Goal: Task Accomplishment & Management: Complete application form

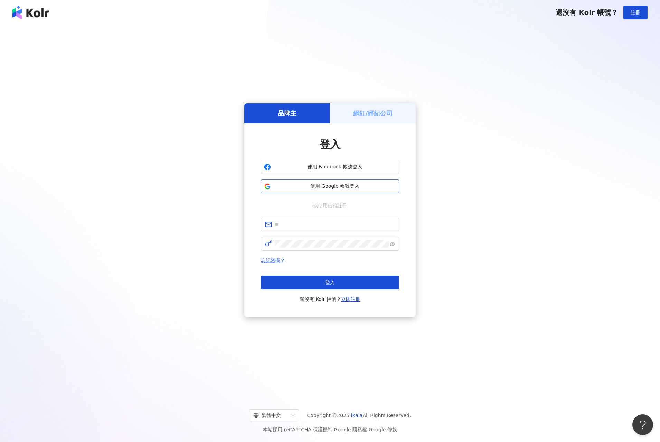
click at [334, 187] on span "使用 Google 帳號登入" at bounding box center [335, 186] width 122 height 7
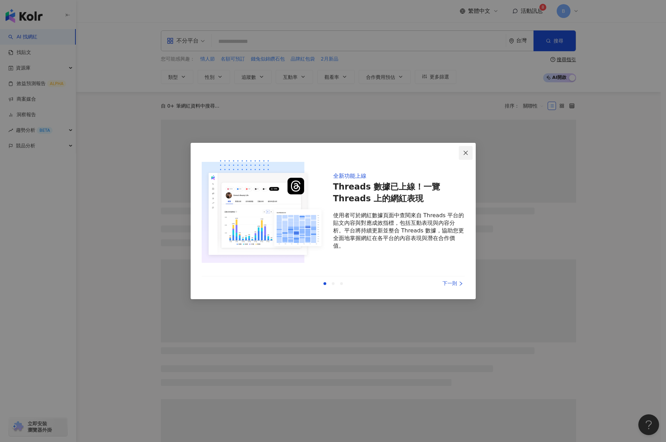
click at [464, 151] on icon "close" at bounding box center [465, 152] width 4 height 4
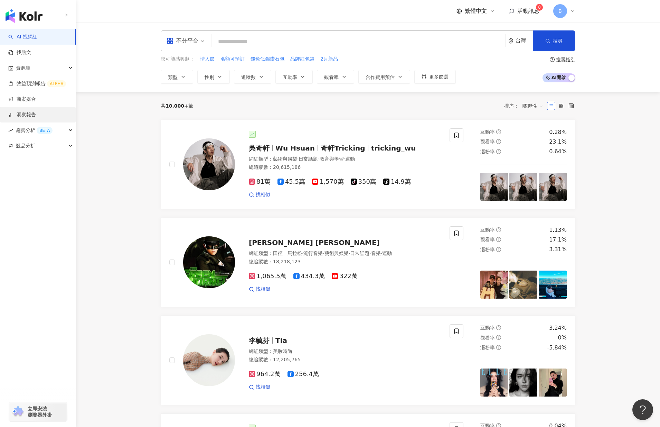
click at [31, 114] on link "洞察報告" at bounding box center [22, 114] width 28 height 7
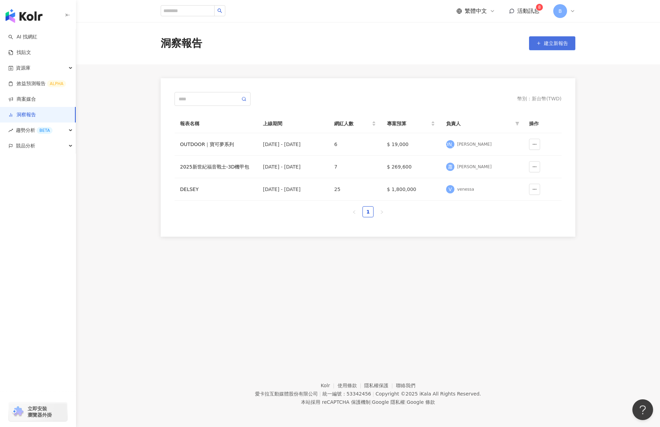
click at [543, 41] on button "建立新報告" at bounding box center [552, 43] width 46 height 14
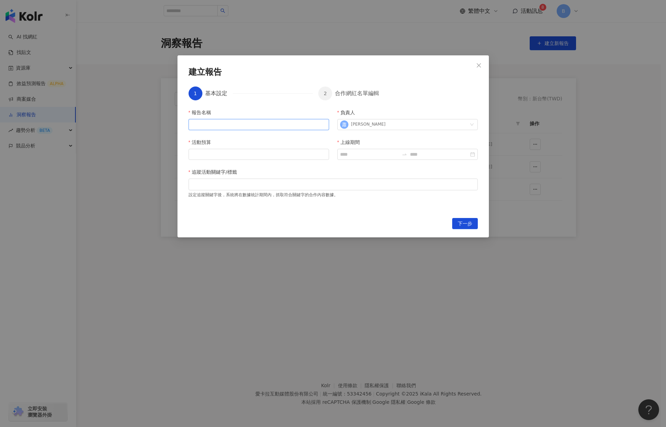
click at [217, 125] on input "報告名稱" at bounding box center [258, 124] width 140 height 11
drag, startPoint x: 213, startPoint y: 125, endPoint x: 146, endPoint y: 122, distance: 67.1
click at [146, 122] on div "**********" at bounding box center [333, 213] width 666 height 427
drag, startPoint x: 190, startPoint y: 124, endPoint x: 223, endPoint y: 125, distance: 32.9
click at [223, 125] on input "**********" at bounding box center [258, 124] width 140 height 11
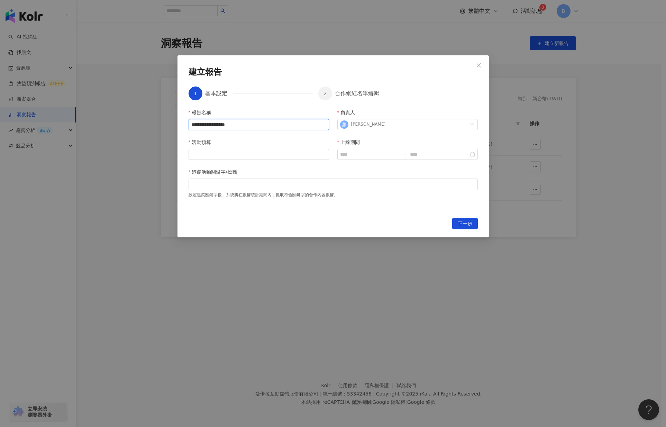
drag, startPoint x: 241, startPoint y: 126, endPoint x: 308, endPoint y: 126, distance: 66.7
click at [308, 126] on input "**********" at bounding box center [258, 124] width 140 height 11
type input "**********"
click at [276, 154] on input "活動預算" at bounding box center [259, 154] width 140 height 10
click at [210, 151] on input "活動預算" at bounding box center [259, 154] width 140 height 10
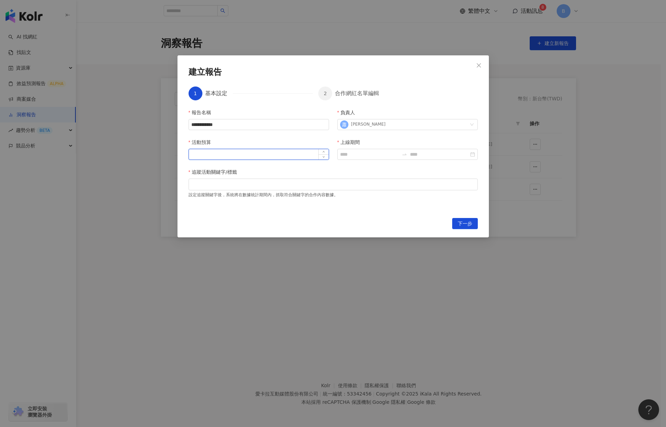
type input "*"
click at [224, 155] on input "活動預算" at bounding box center [259, 154] width 140 height 10
click at [199, 153] on input "活動預算" at bounding box center [259, 154] width 140 height 10
type input "******"
click at [199, 167] on div "**********" at bounding box center [332, 159] width 289 height 101
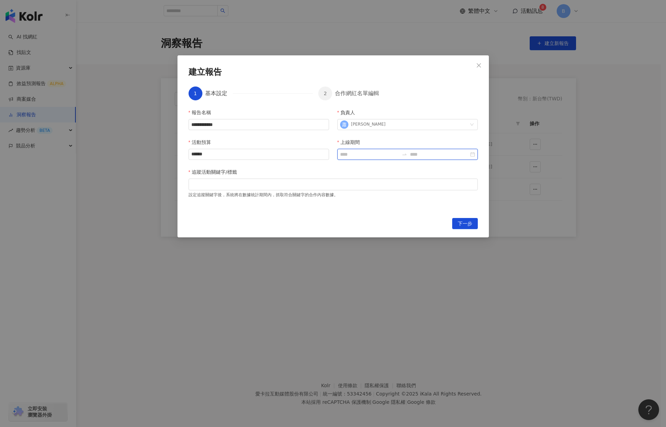
click at [376, 155] on input "上線期間" at bounding box center [369, 154] width 59 height 8
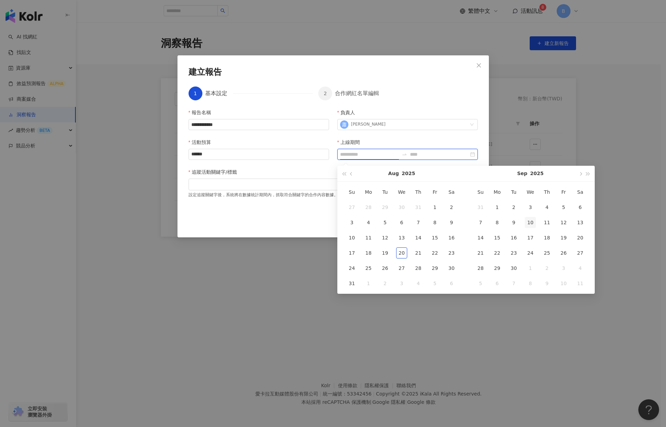
type input "**********"
click at [399, 175] on div "[DATE]" at bounding box center [401, 174] width 92 height 16
click at [396, 174] on button "Aug" at bounding box center [393, 174] width 11 height 16
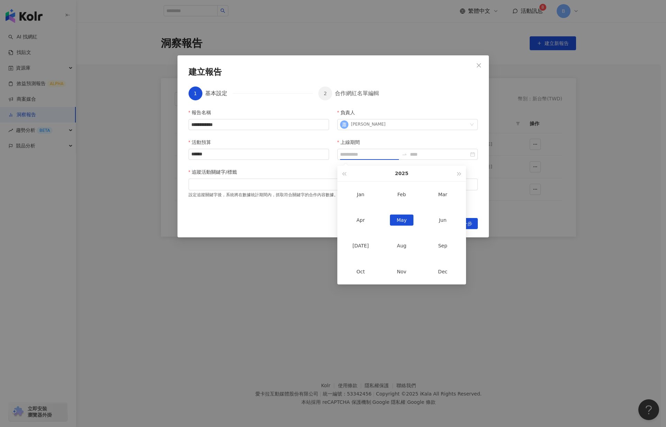
click at [403, 221] on div "May" at bounding box center [402, 219] width 24 height 11
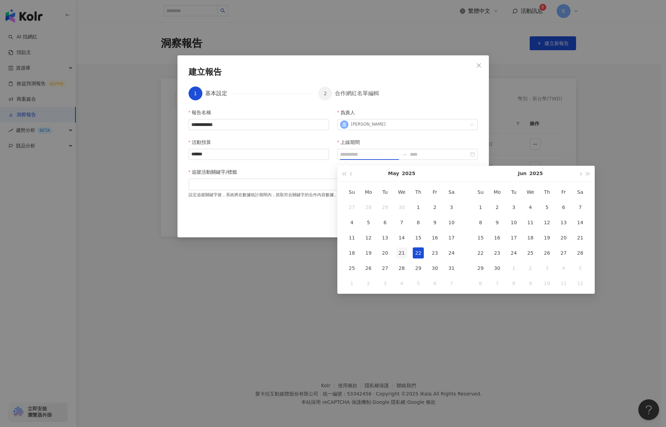
type input "**********"
click at [404, 251] on div "21" at bounding box center [401, 252] width 11 height 11
type input "**********"
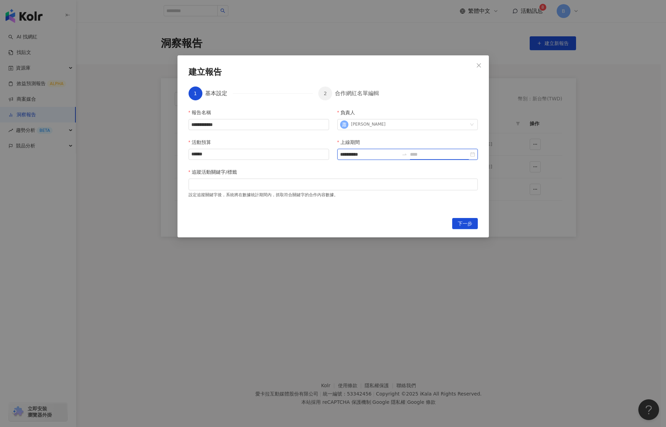
click at [431, 157] on input at bounding box center [439, 154] width 59 height 8
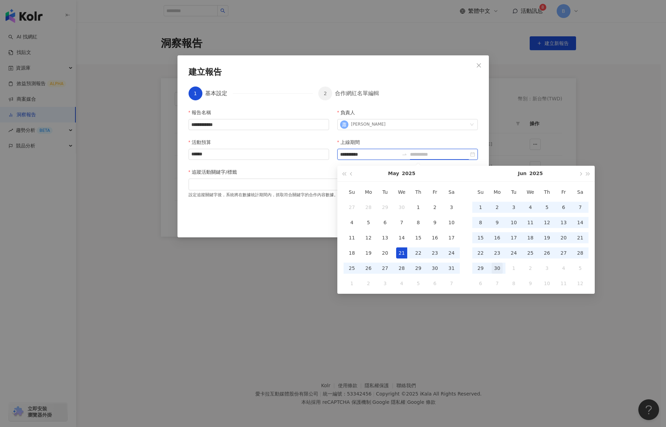
type input "**********"
click at [499, 268] on div "30" at bounding box center [496, 267] width 11 height 11
type input "**********"
click at [281, 228] on div "下一步" at bounding box center [332, 223] width 289 height 11
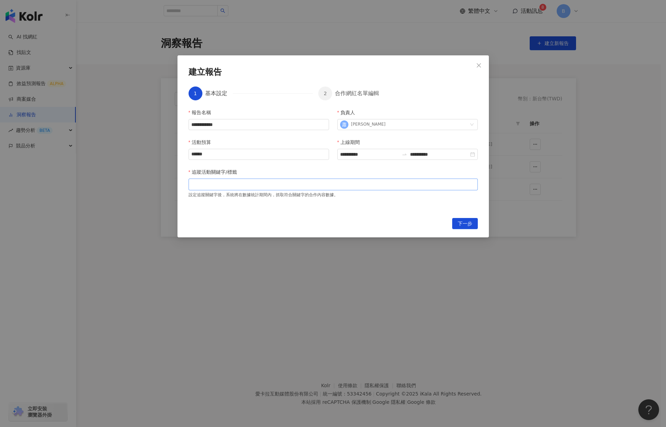
click at [241, 186] on div at bounding box center [333, 184] width 286 height 5
type input "*"
type input "***"
click at [473, 225] on button "下一步" at bounding box center [465, 223] width 26 height 11
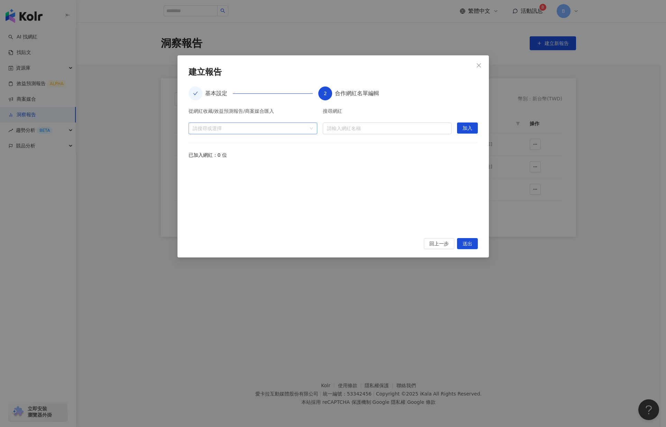
click at [278, 132] on div "請搜尋或選擇" at bounding box center [252, 128] width 129 height 12
click at [216, 144] on span "收藏" at bounding box center [258, 143] width 115 height 11
click at [198, 144] on span at bounding box center [195, 143] width 11 height 11
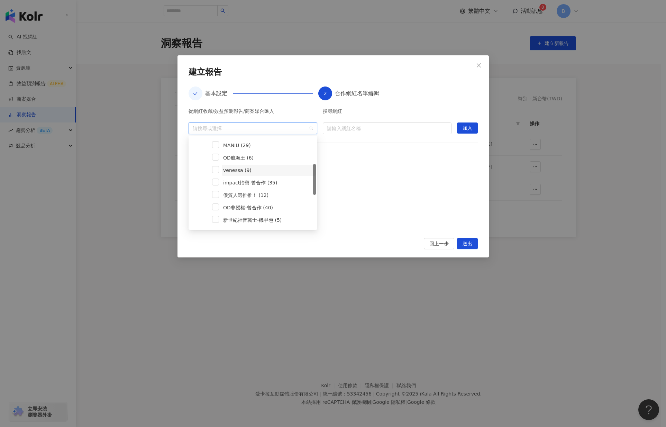
scroll to position [108, 0]
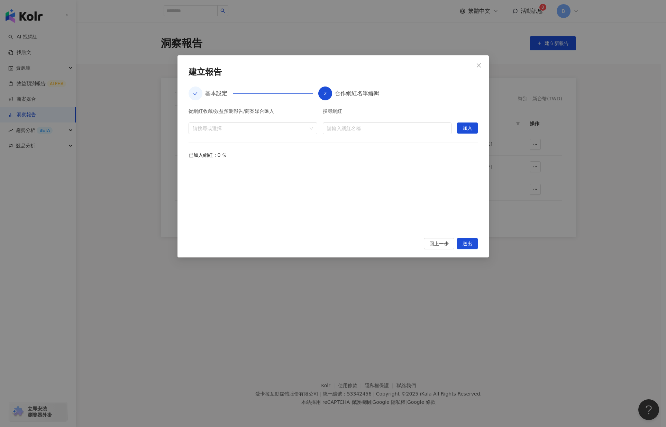
click at [329, 164] on div "從網紅收藏/效益預測報告/商案媒合匯入 請搜尋或選擇 搜尋網紅 請輸入網紅名稱 加入 已加入網紅：0 位" at bounding box center [332, 169] width 289 height 121
click at [223, 130] on div at bounding box center [249, 127] width 119 height 5
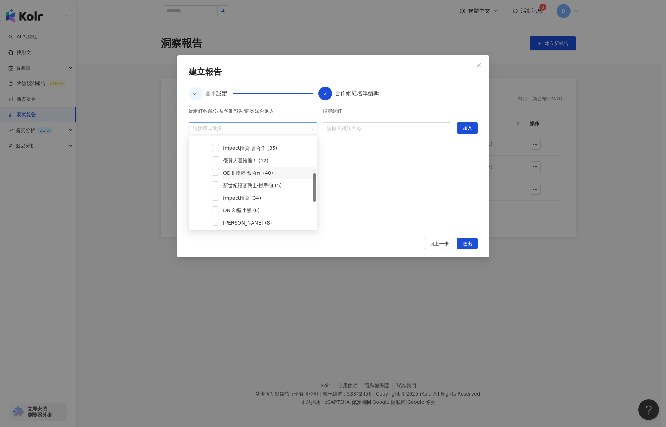
scroll to position [185, 0]
click at [195, 219] on icon "caret-down" at bounding box center [195, 220] width 1 height 2
click at [239, 126] on div at bounding box center [249, 127] width 119 height 5
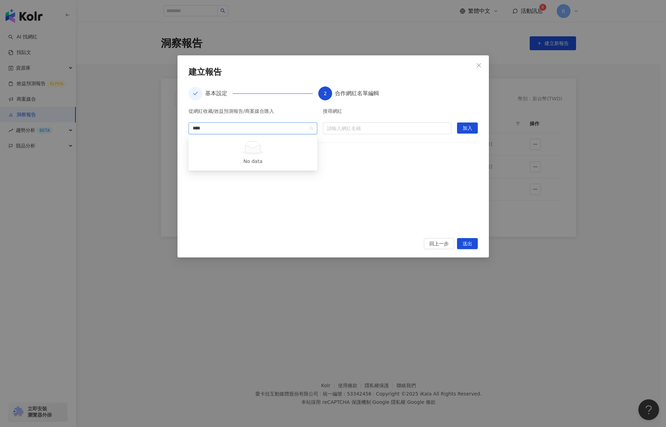
type input "***"
click at [231, 129] on div "阿蛋哥" at bounding box center [249, 127] width 119 height 5
click at [348, 131] on input "search" at bounding box center [387, 128] width 120 height 11
type input "***"
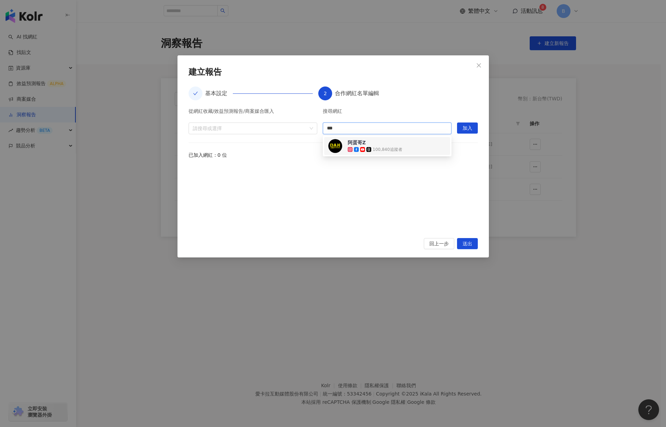
click at [363, 140] on div "阿蛋哥Z" at bounding box center [356, 142] width 18 height 7
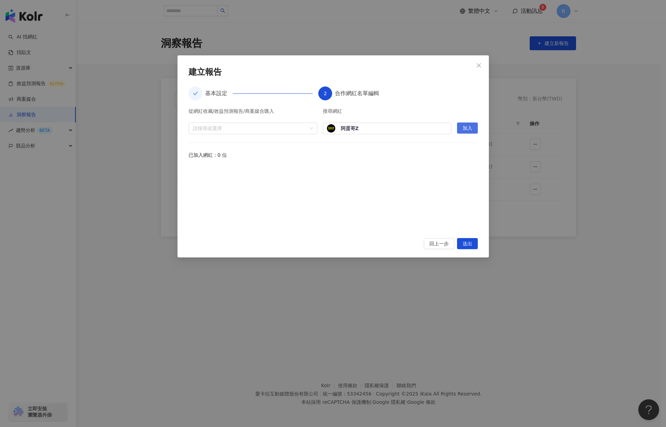
click at [463, 125] on span "加入" at bounding box center [467, 128] width 10 height 11
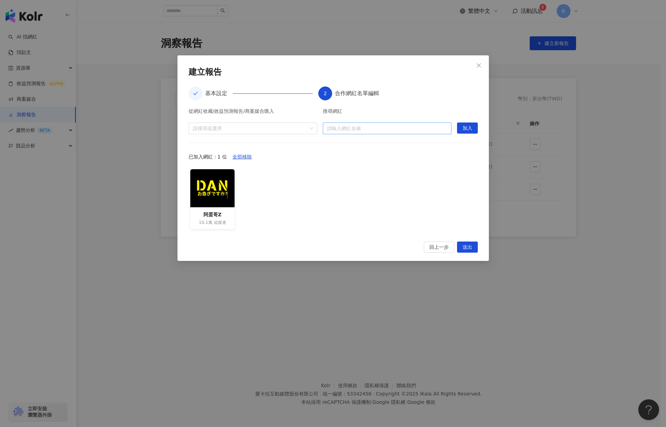
click at [361, 128] on input "search" at bounding box center [387, 128] width 120 height 11
type input "***"
click at [375, 145] on div "密斯特喬模型工作室" at bounding box center [369, 142] width 44 height 7
click at [461, 125] on button "加入" at bounding box center [467, 127] width 21 height 11
click at [371, 129] on input "search" at bounding box center [387, 128] width 120 height 11
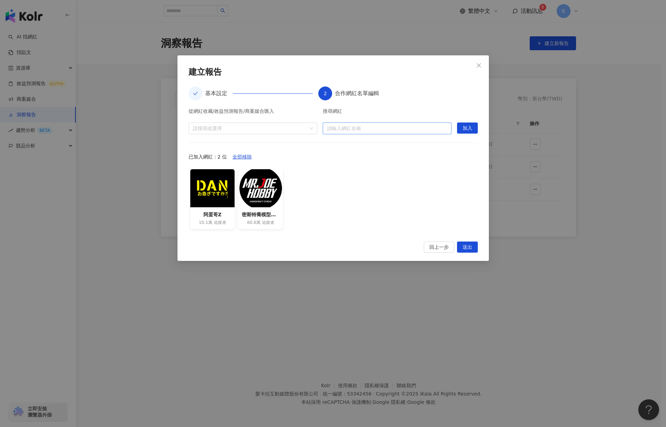
click at [355, 131] on input "search" at bounding box center [387, 128] width 120 height 11
type input "*"
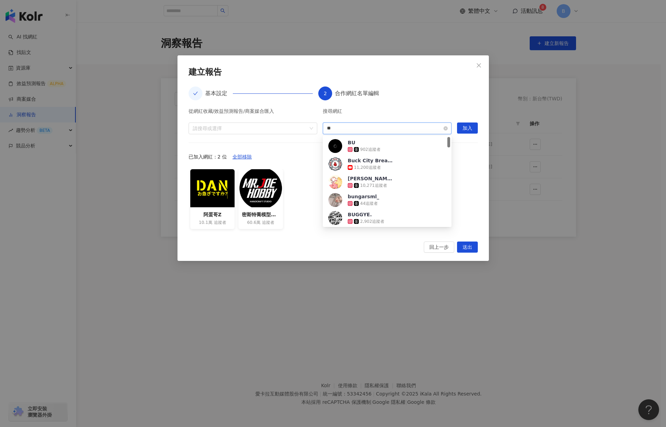
type input "*"
type input "*****"
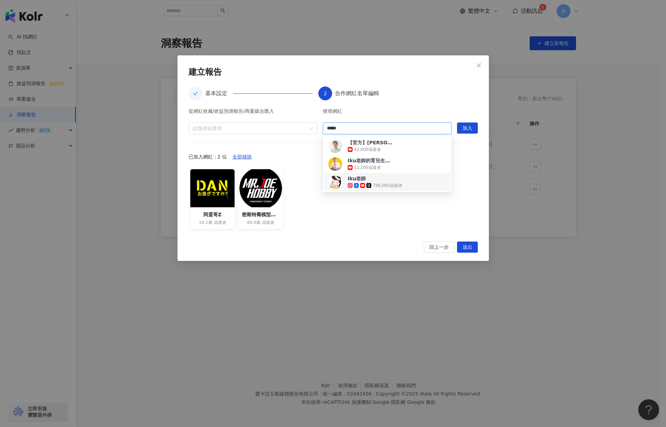
click at [352, 182] on div "788,060 追蹤者" at bounding box center [374, 185] width 55 height 7
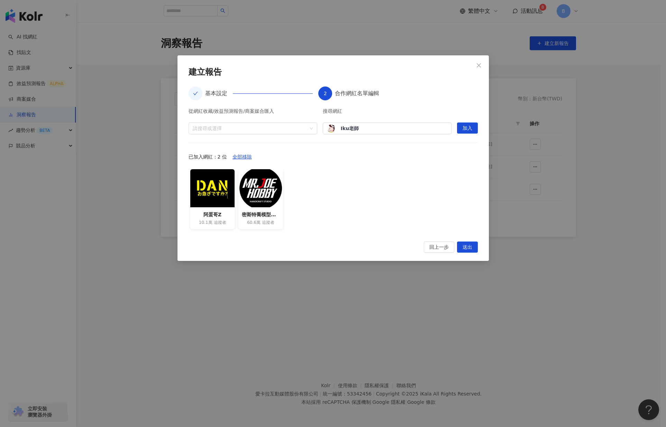
drag, startPoint x: 483, startPoint y: 127, endPoint x: 476, endPoint y: 128, distance: 6.9
click at [483, 127] on div "**********" at bounding box center [332, 157] width 311 height 205
click at [475, 128] on button "加入" at bounding box center [467, 127] width 21 height 11
click at [351, 129] on input "search" at bounding box center [387, 128] width 120 height 11
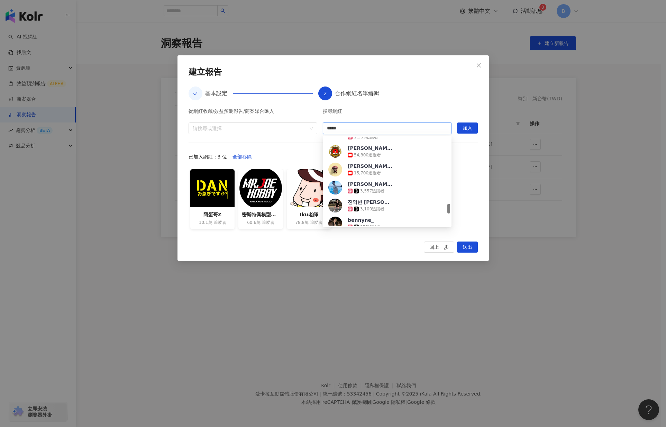
scroll to position [704, 0]
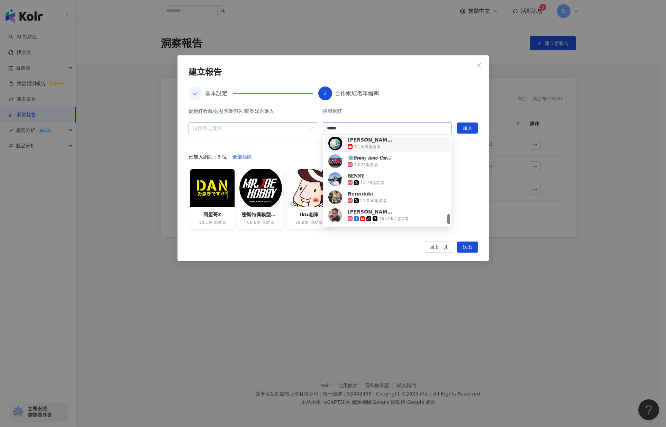
drag, startPoint x: 346, startPoint y: 128, endPoint x: 316, endPoint y: 123, distance: 30.8
click at [316, 123] on div "從網紅收藏/效益預測報告/商案媒合匯入 請搜尋或選擇 搜尋網紅 ***** 請輸入網紅名稱 加入" at bounding box center [332, 122] width 289 height 26
type input "*****"
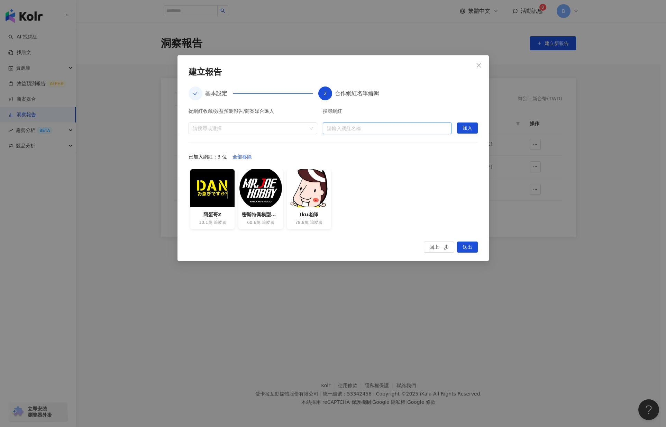
click at [363, 131] on input "search" at bounding box center [387, 128] width 120 height 11
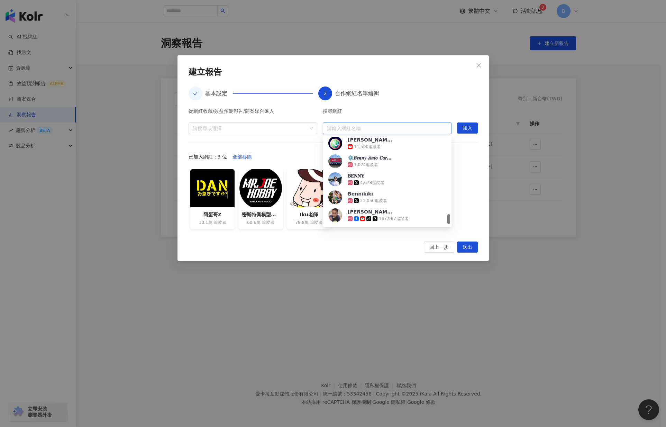
paste input "**********"
type input "**********"
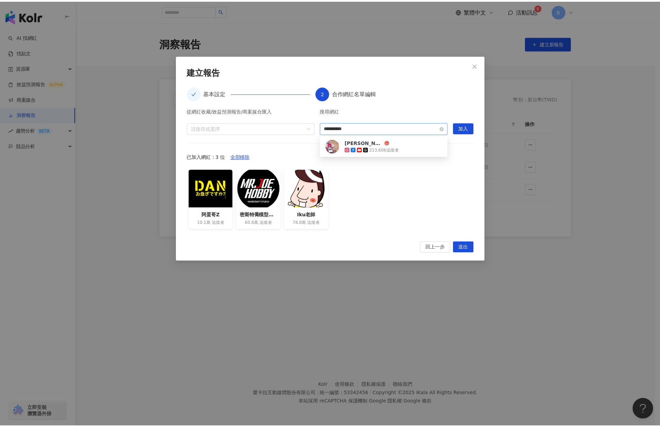
scroll to position [0, 0]
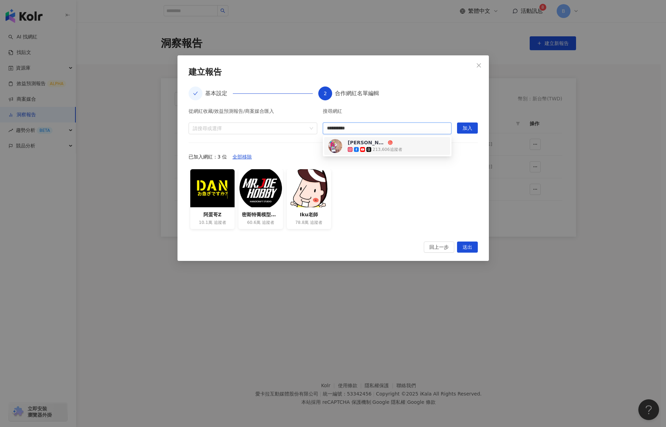
click at [375, 145] on span "[PERSON_NAME]" at bounding box center [369, 142] width 45 height 7
click at [476, 126] on button "加入" at bounding box center [467, 127] width 21 height 11
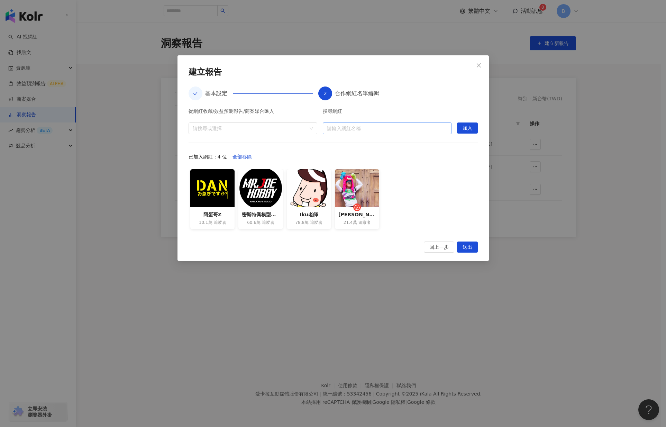
click at [343, 129] on input "search" at bounding box center [387, 128] width 120 height 11
type input "***"
click at [366, 162] on div "NeoInstaToyz 浪木達 Tsou" at bounding box center [366, 160] width 39 height 7
click at [460, 127] on button "加入" at bounding box center [467, 127] width 21 height 11
click at [349, 125] on input "search" at bounding box center [387, 128] width 120 height 11
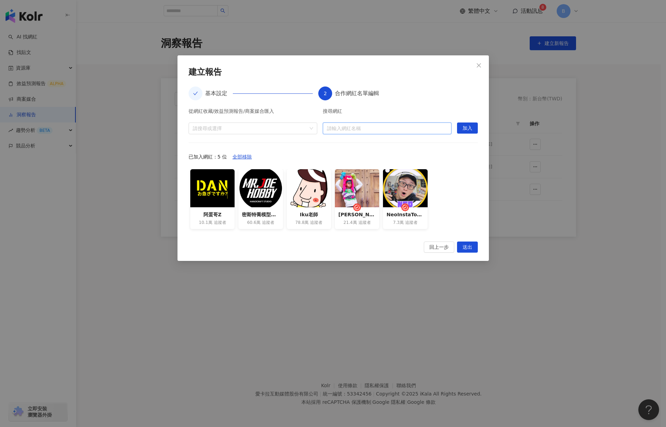
paste input "**********"
drag, startPoint x: 331, startPoint y: 130, endPoint x: 318, endPoint y: 129, distance: 13.2
click at [318, 129] on div "**********" at bounding box center [332, 122] width 289 height 26
type input "**********"
click at [377, 144] on span "我愛[PERSON_NAME]" at bounding box center [369, 142] width 45 height 7
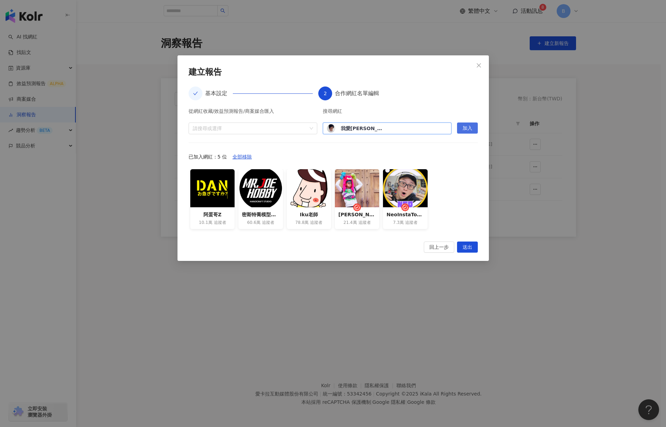
click at [471, 126] on span "加入" at bounding box center [467, 128] width 10 height 11
click at [362, 69] on div "建立報告" at bounding box center [332, 72] width 289 height 12
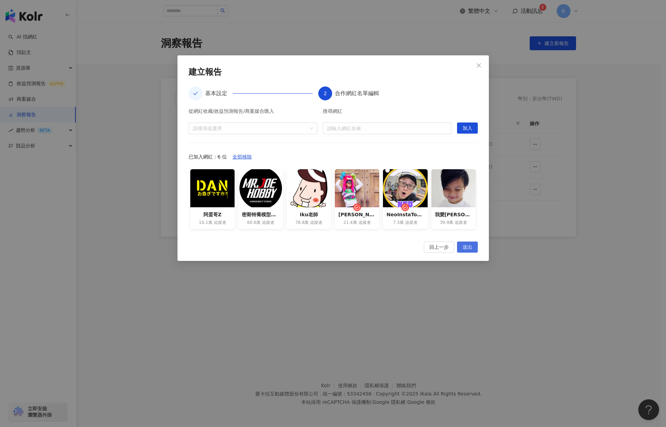
click at [469, 248] on span "送出" at bounding box center [467, 247] width 10 height 11
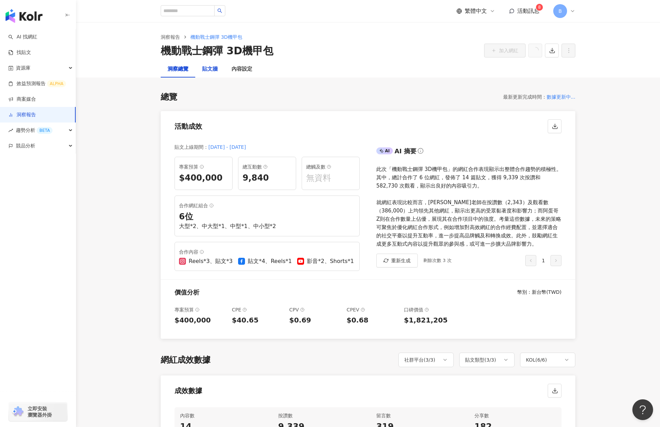
click at [208, 68] on div "貼文牆" at bounding box center [210, 69] width 16 height 8
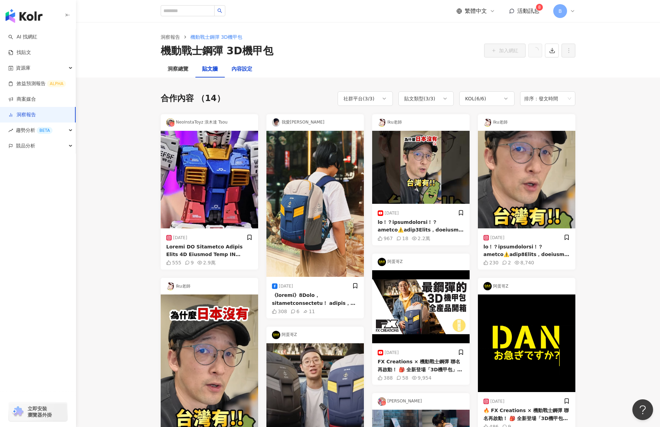
click at [245, 67] on div "內容設定" at bounding box center [242, 69] width 21 height 8
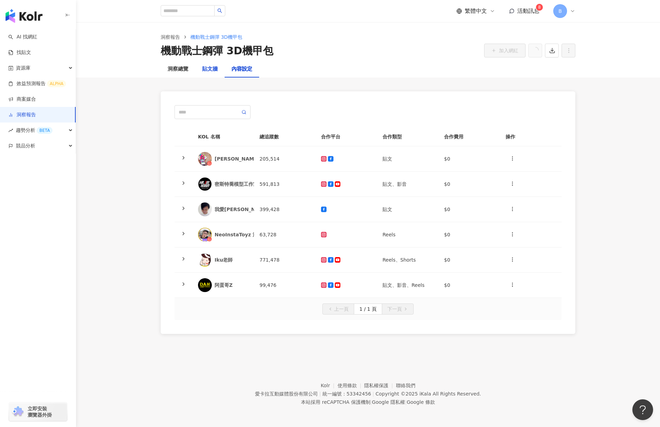
click at [208, 70] on div "貼文牆" at bounding box center [210, 69] width 16 height 8
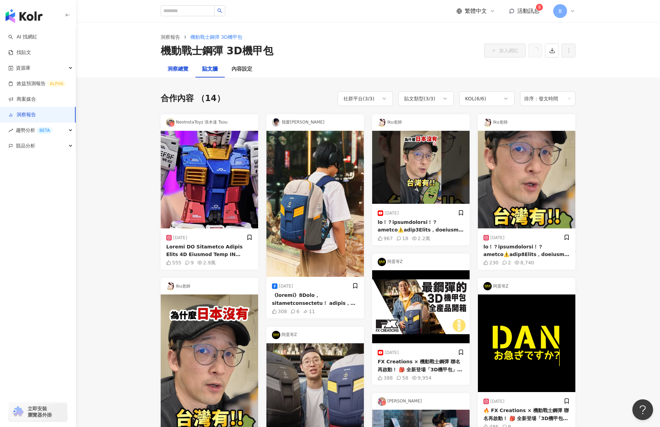
click at [172, 71] on div "洞察總覽" at bounding box center [178, 69] width 21 height 8
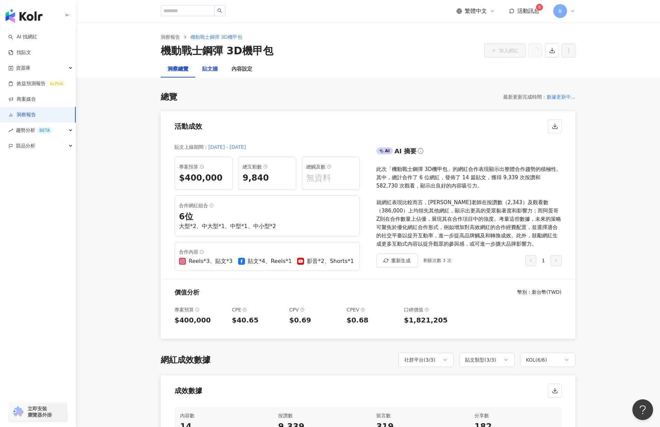
click at [213, 68] on div "貼文牆" at bounding box center [210, 69] width 16 height 8
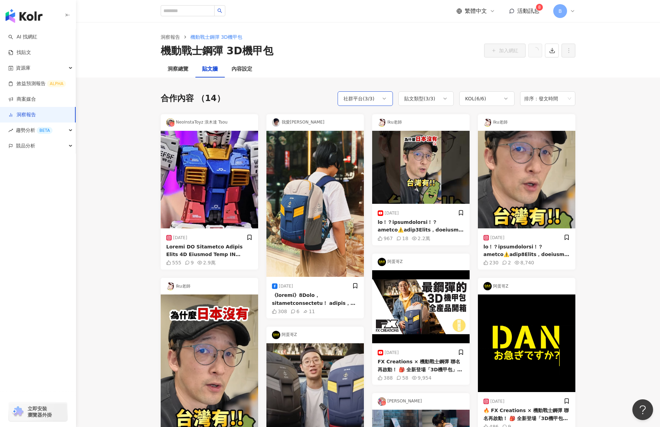
click at [382, 100] on icon at bounding box center [385, 99] width 6 height 6
click at [382, 99] on icon at bounding box center [385, 99] width 6 height 6
click at [427, 99] on div "貼文類型 ( 3 / 3 )" at bounding box center [419, 98] width 31 height 8
click at [483, 99] on div "KOL ( 6 / 6 )" at bounding box center [475, 98] width 21 height 8
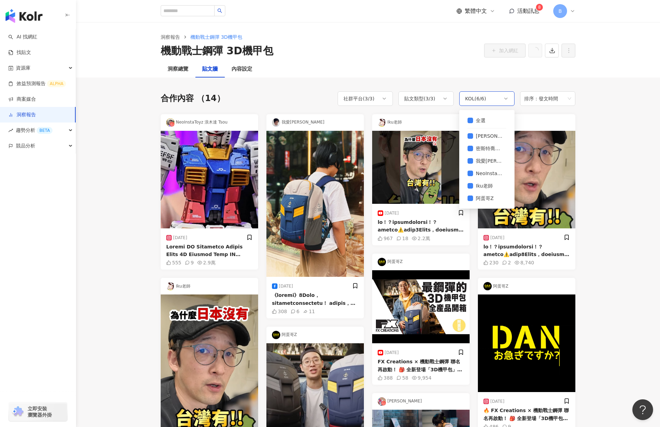
click at [483, 99] on div "KOL ( 6 / 6 )" at bounding box center [475, 98] width 21 height 8
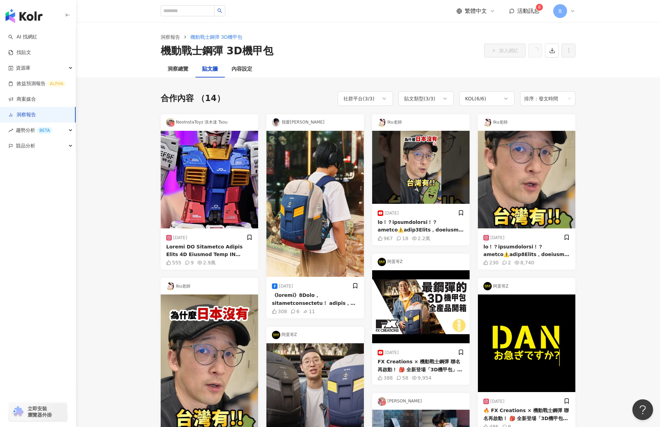
click at [409, 71] on div "洞察總覽 貼文牆 內容設定" at bounding box center [368, 69] width 443 height 17
click at [504, 101] on div "KOL ( 6 / 6 )" at bounding box center [486, 98] width 55 height 15
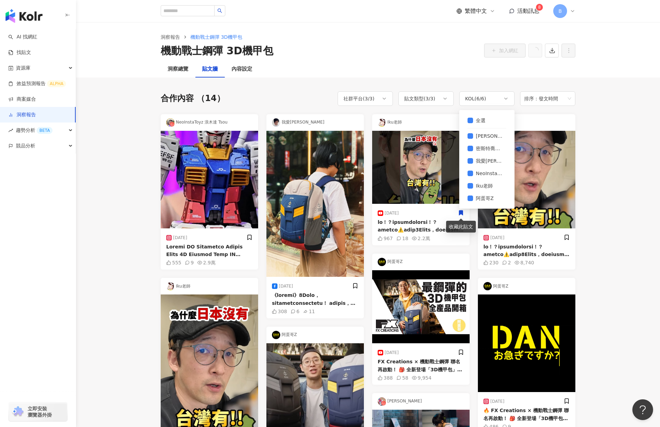
click at [594, 125] on main "洞察報告 機動戰士鋼彈 3D機甲包 機動戰士鋼彈 3D機甲包 加入網紅 洞察總覽 貼文牆 內容設定 合作內容 （14） 社群平台 ( 3 / 3 ) 貼文類型…" at bounding box center [368, 428] width 584 height 812
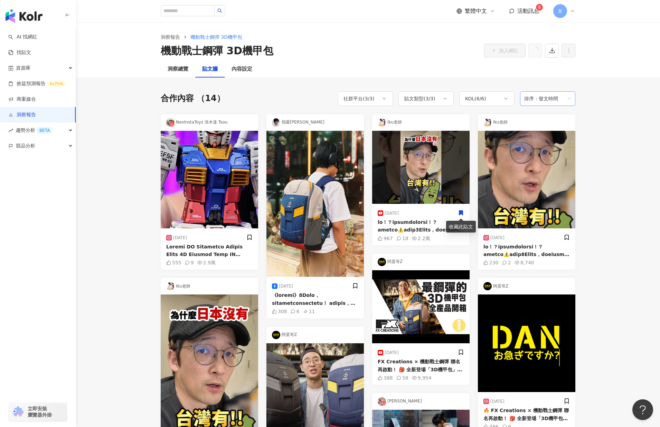
click at [565, 99] on span "排序：發文時間" at bounding box center [547, 98] width 47 height 13
click at [242, 75] on div "內容設定" at bounding box center [242, 69] width 35 height 17
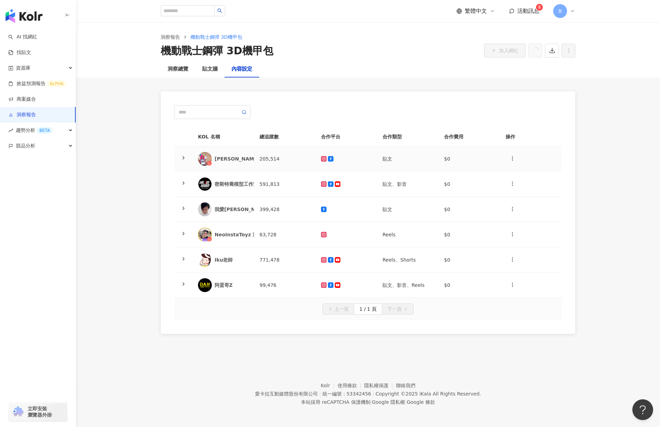
click at [183, 158] on icon at bounding box center [184, 158] width 6 height 6
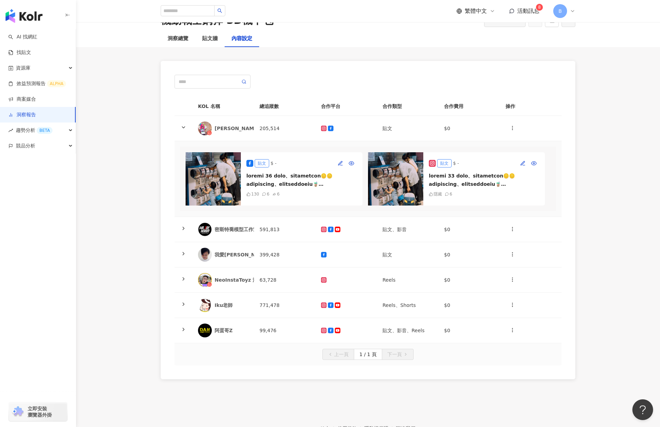
scroll to position [69, 0]
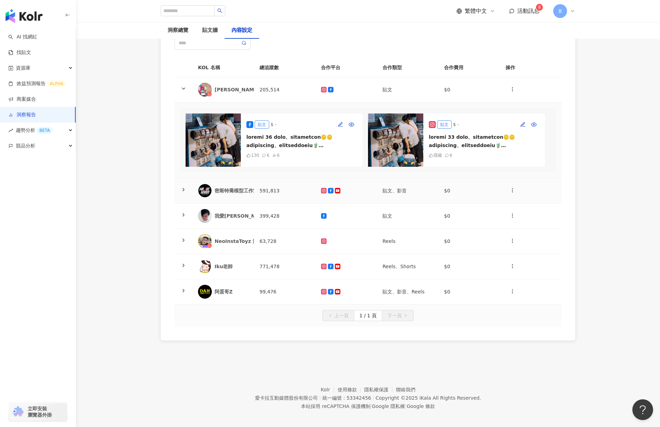
click at [185, 192] on icon at bounding box center [184, 190] width 6 height 6
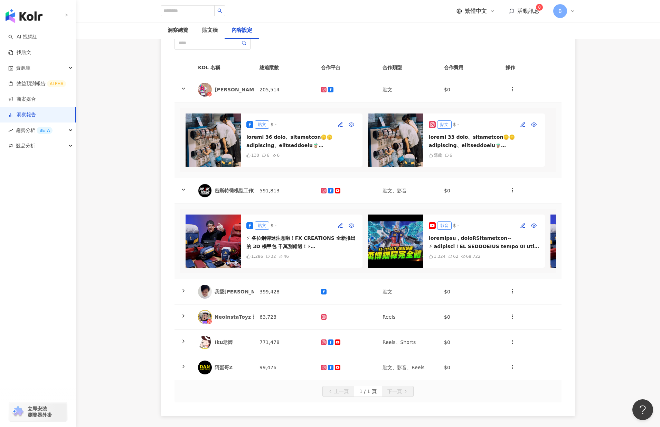
scroll to position [159, 0]
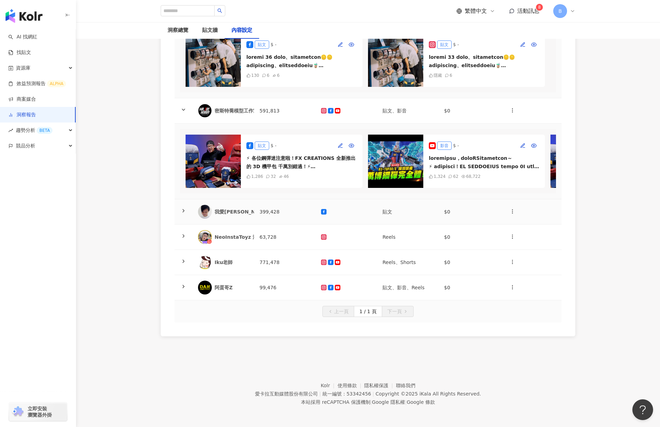
click at [184, 213] on span at bounding box center [184, 212] width 6 height 6
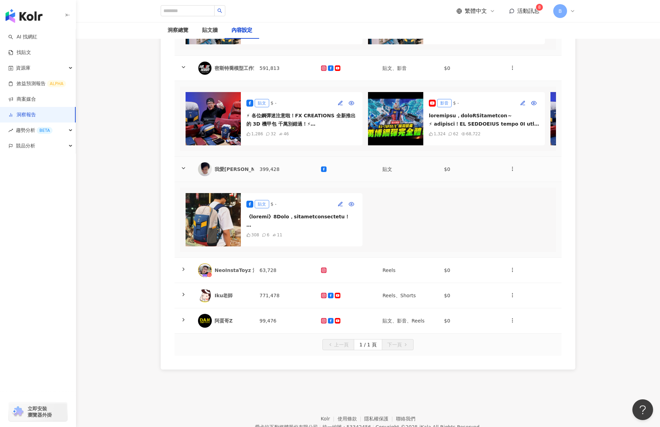
scroll to position [240, 0]
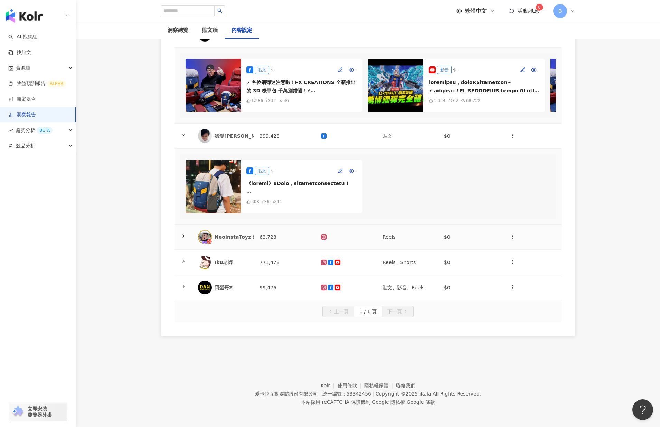
click at [182, 237] on icon at bounding box center [184, 236] width 6 height 6
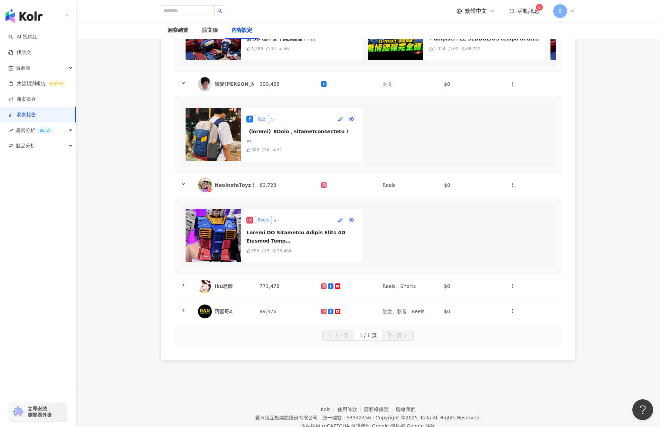
scroll to position [321, 0]
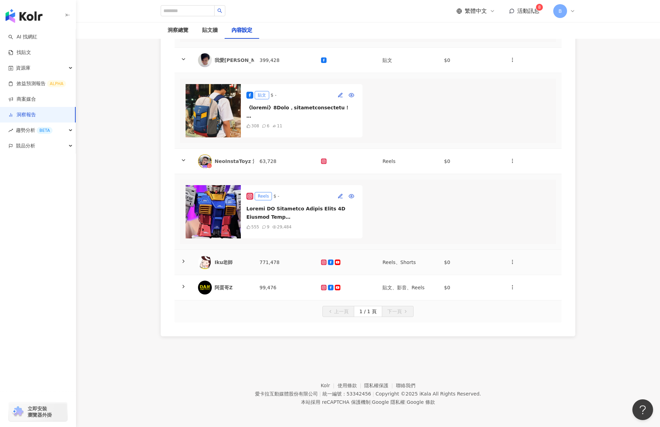
click at [182, 263] on icon at bounding box center [184, 261] width 6 height 6
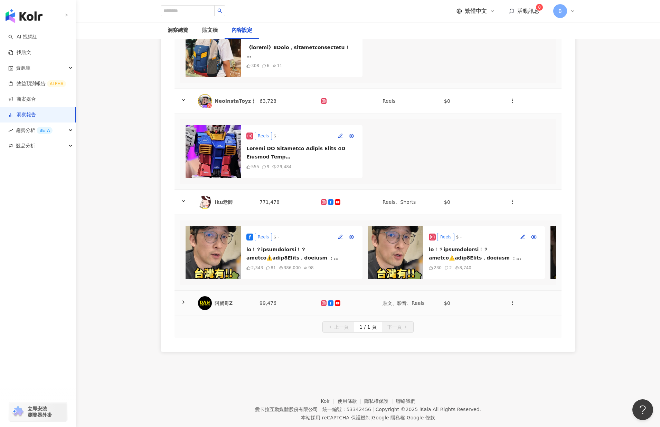
scroll to position [402, 0]
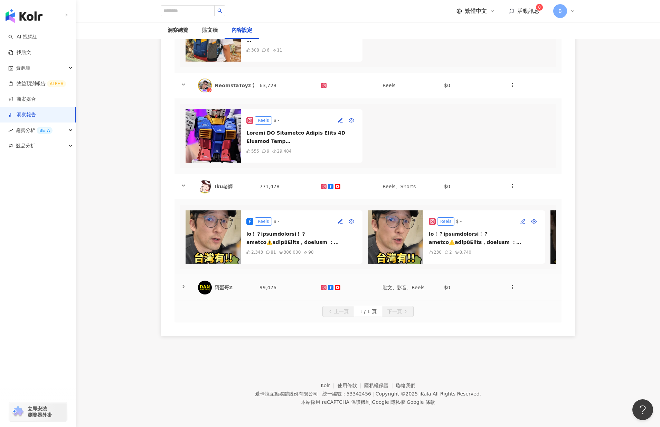
click at [184, 287] on icon at bounding box center [184, 286] width 6 height 6
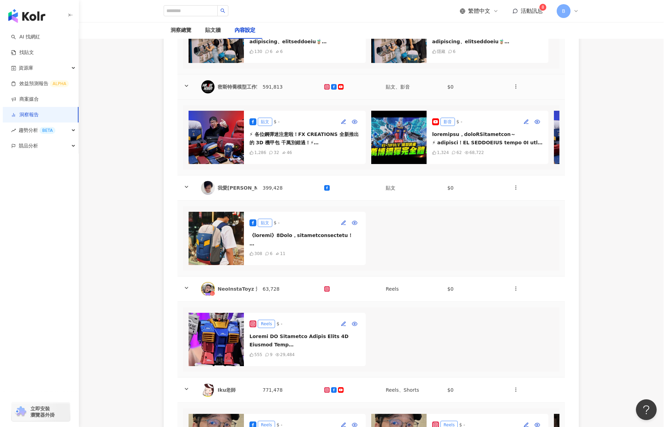
scroll to position [207, 0]
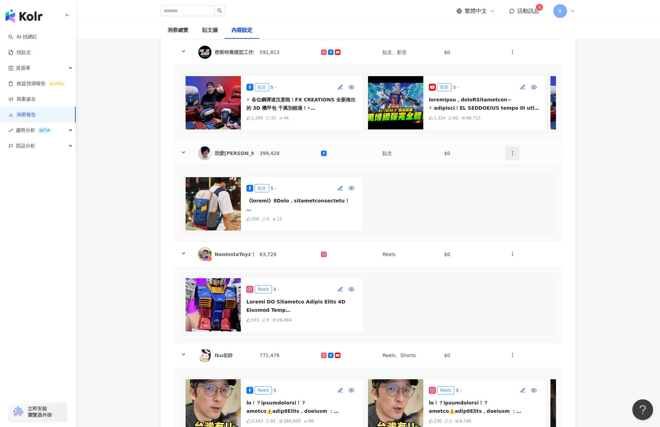
click at [514, 156] on icon "button" at bounding box center [513, 153] width 6 height 6
click at [518, 174] on li "新增內容" at bounding box center [524, 180] width 35 height 14
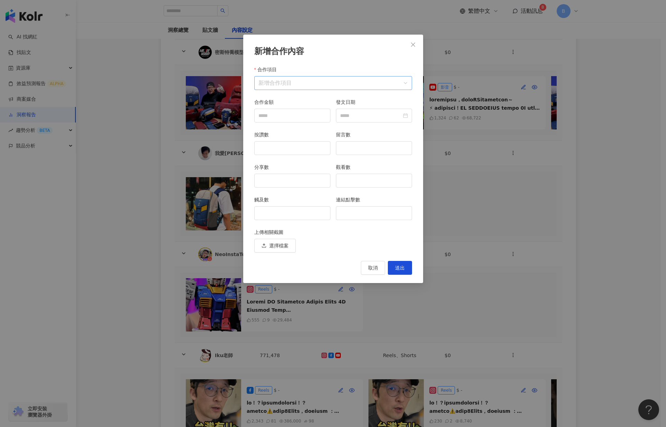
click at [296, 84] on input "合作項目" at bounding box center [332, 82] width 149 height 13
click at [286, 101] on div "Instagram" at bounding box center [275, 100] width 31 height 8
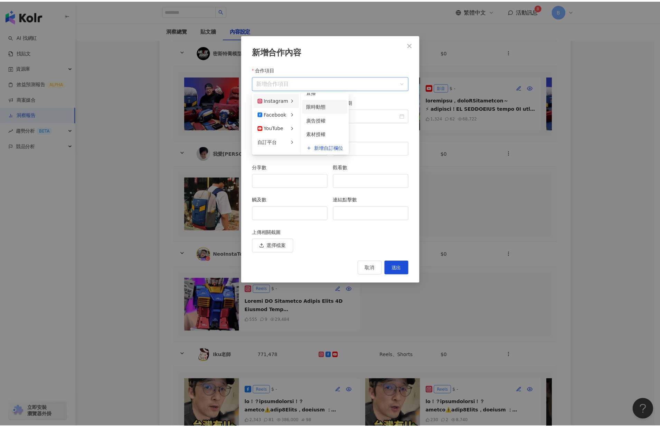
scroll to position [10, 0]
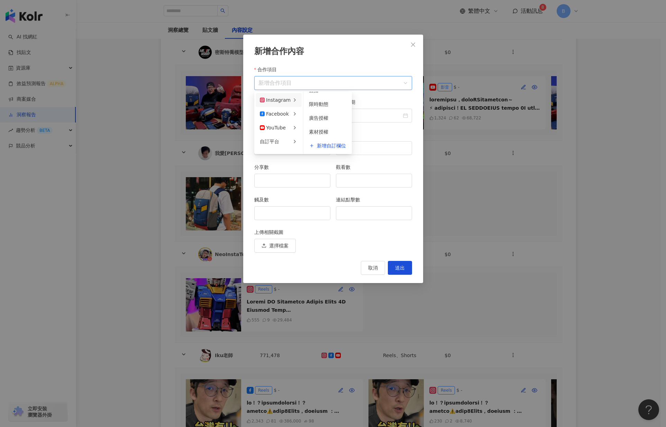
click at [395, 65] on div "新增合作內容 合作項目 新增合作項目 合作項目 合作金額 發文日期 按讚數 留言數 分享數 觀看數 觸及數 連結點擊數 上傳相關截圖 選擇檔案 取消 送出" at bounding box center [333, 159] width 180 height 248
click at [414, 44] on icon "close" at bounding box center [413, 45] width 6 height 6
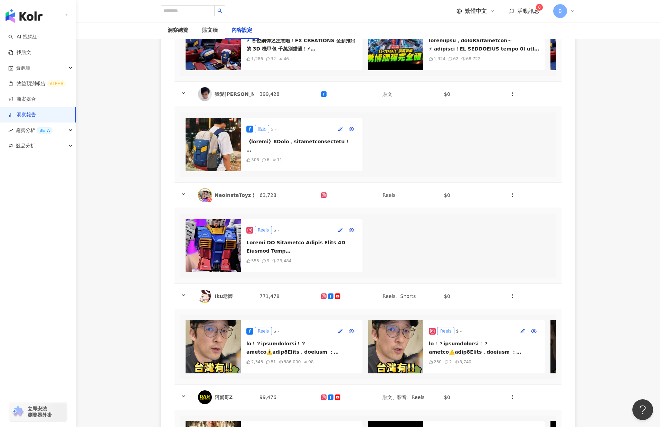
scroll to position [277, 0]
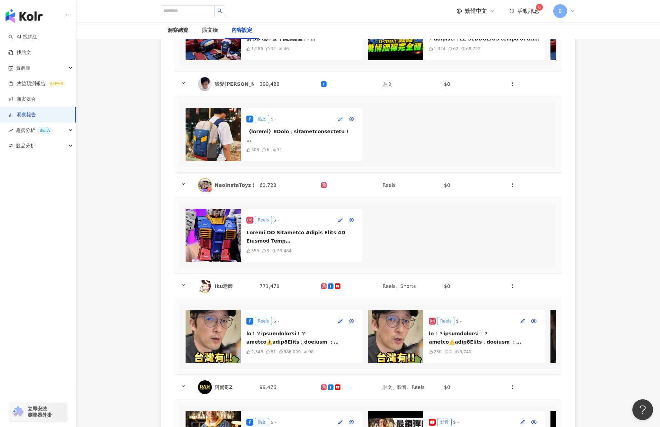
click at [341, 122] on icon "button" at bounding box center [341, 119] width 6 height 6
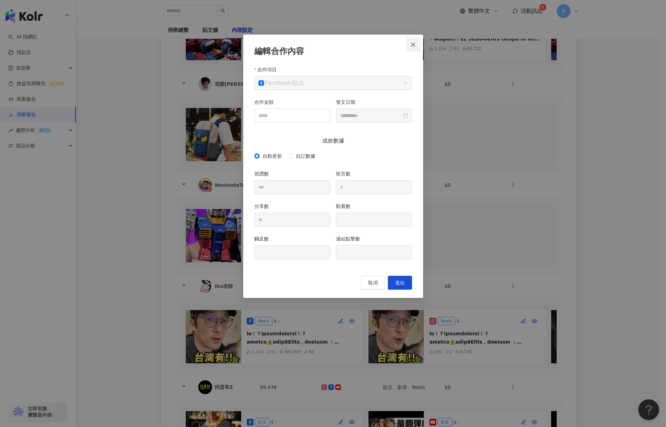
click at [415, 43] on icon "close" at bounding box center [413, 45] width 6 height 6
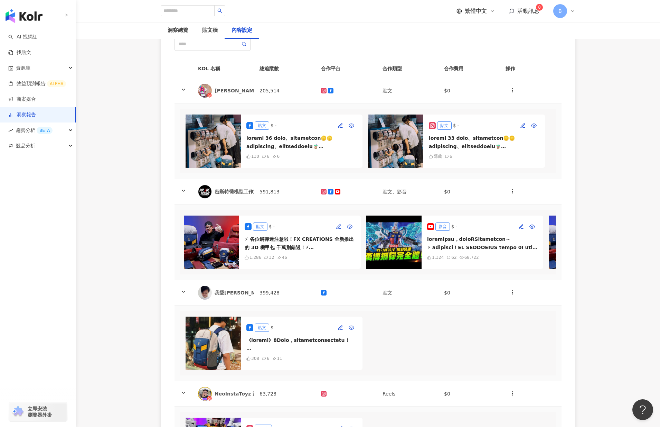
scroll to position [0, 0]
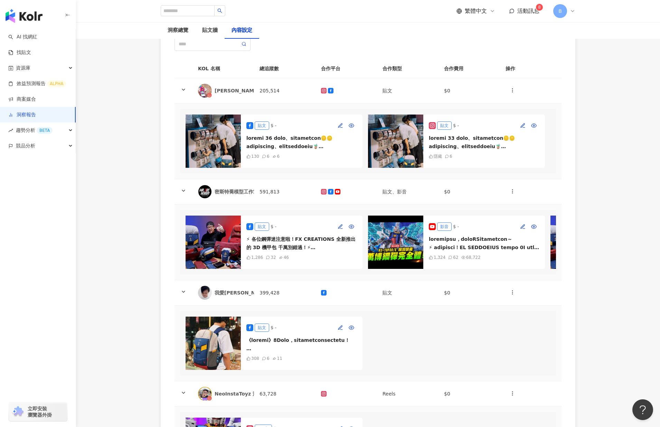
click at [404, 259] on img at bounding box center [395, 241] width 55 height 53
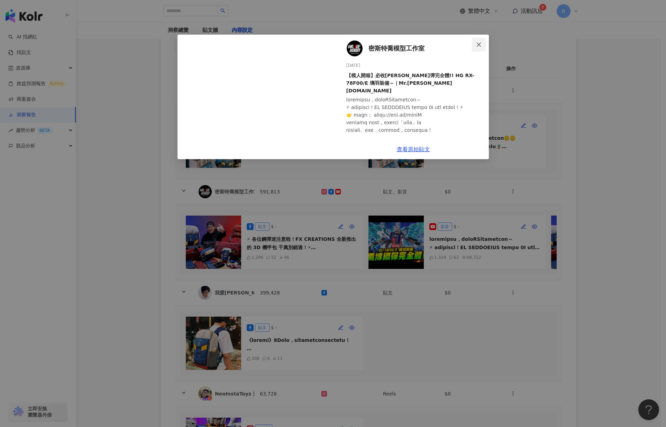
click at [481, 44] on icon "close" at bounding box center [479, 45] width 6 height 6
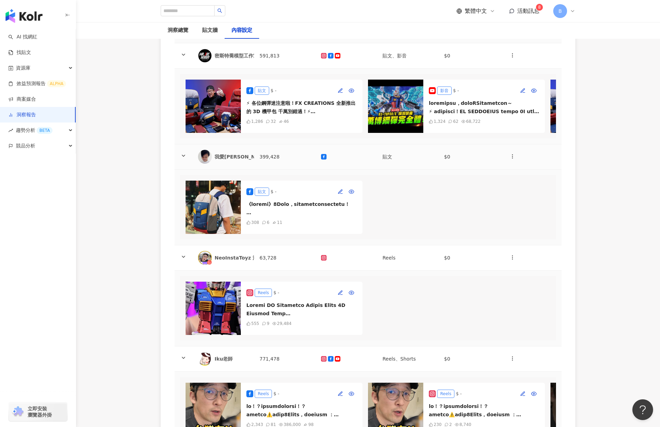
scroll to position [206, 0]
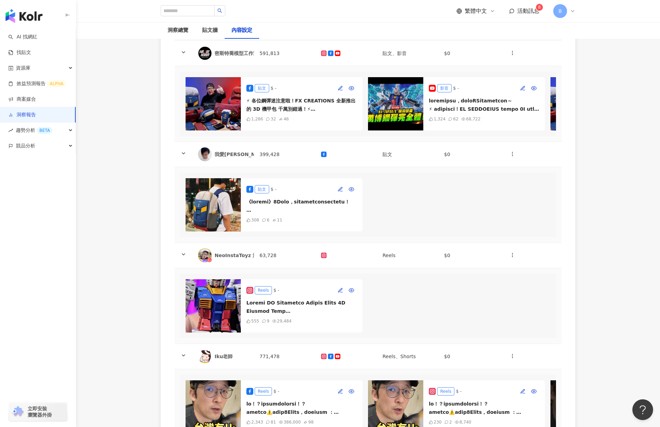
click at [455, 211] on div "貼文 $ - 308 6 11" at bounding box center [368, 205] width 376 height 64
click at [515, 161] on button "button" at bounding box center [513, 154] width 14 height 14
click at [458, 197] on div "貼文 $ - 308 6 11" at bounding box center [368, 205] width 376 height 64
click at [514, 157] on span "button" at bounding box center [513, 153] width 6 height 7
click at [525, 183] on div "新增內容" at bounding box center [524, 181] width 27 height 8
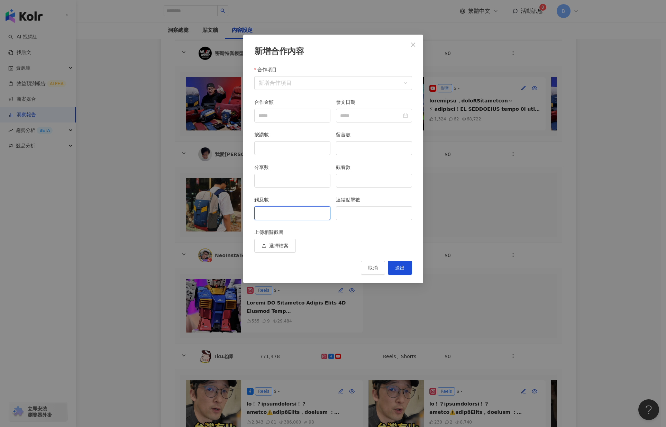
click at [282, 212] on input "觸及數" at bounding box center [291, 212] width 75 height 13
click at [379, 210] on input "連結點擊數" at bounding box center [373, 212] width 75 height 13
click at [359, 177] on input "觀看數" at bounding box center [373, 180] width 75 height 13
click at [262, 174] on div at bounding box center [292, 181] width 76 height 14
click at [270, 139] on div "按讚數" at bounding box center [292, 136] width 76 height 10
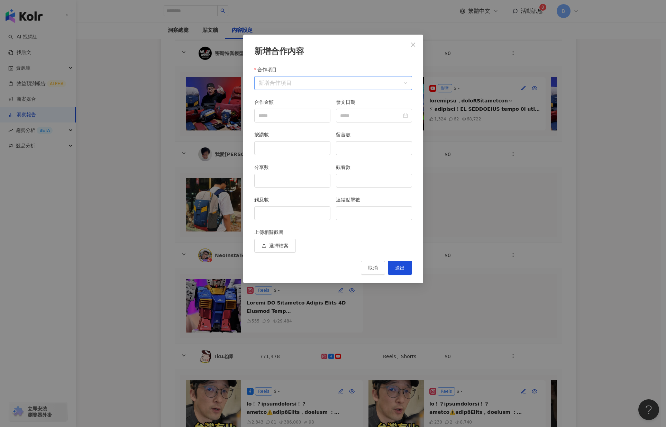
click at [288, 85] on input "合作項目" at bounding box center [332, 82] width 149 height 13
click at [360, 86] on input "合作項目" at bounding box center [332, 82] width 149 height 13
click at [419, 42] on span "Close" at bounding box center [413, 45] width 14 height 6
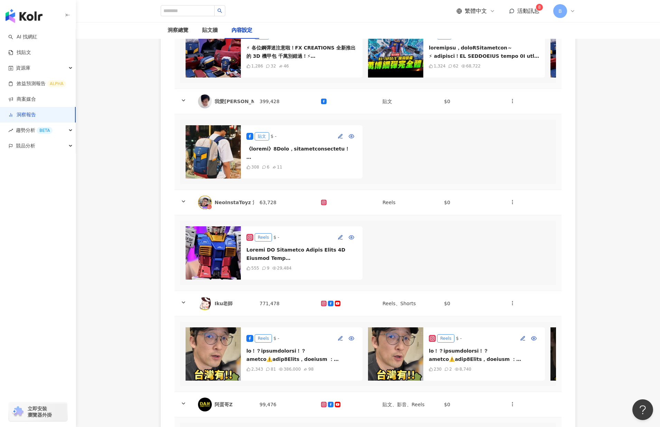
scroll to position [242, 0]
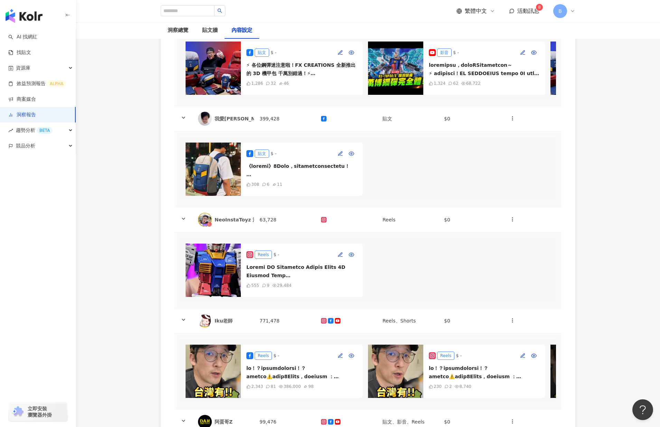
click at [135, 261] on main "洞察報告 機動戰士鋼彈 3D機甲包 機動戰士鋼彈 3D機甲包 加入網紅 洞察總覽 貼文牆 內容設定 KOL 名稱 總追蹤數 合作平台 合作類型 合作費用 操作…" at bounding box center [368, 170] width 584 height 780
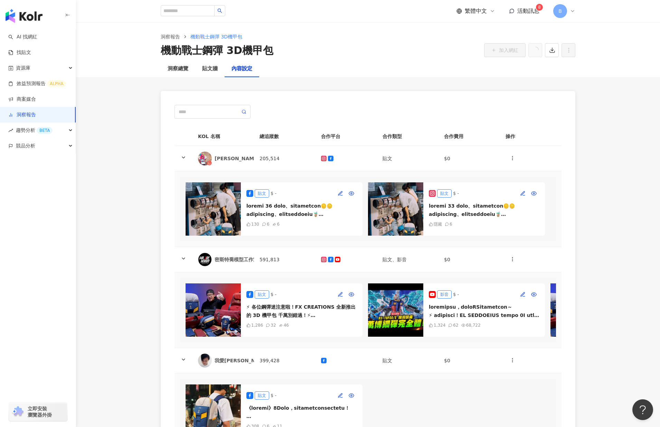
scroll to position [0, 0]
click at [187, 69] on div "洞察總覽" at bounding box center [178, 69] width 21 height 8
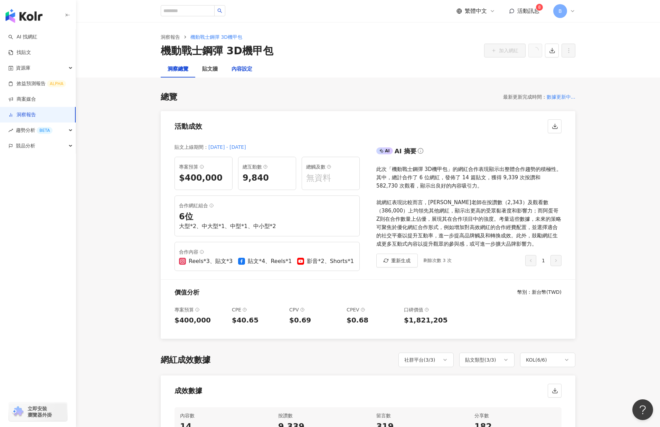
click at [245, 67] on div "內容設定" at bounding box center [242, 69] width 21 height 8
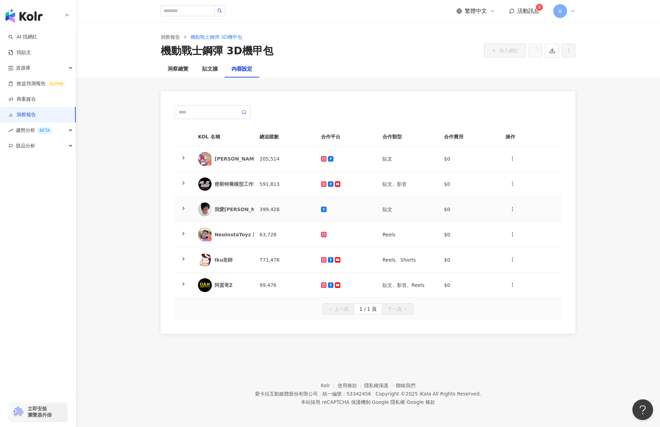
click at [229, 208] on div "我愛[PERSON_NAME]" at bounding box center [242, 209] width 55 height 7
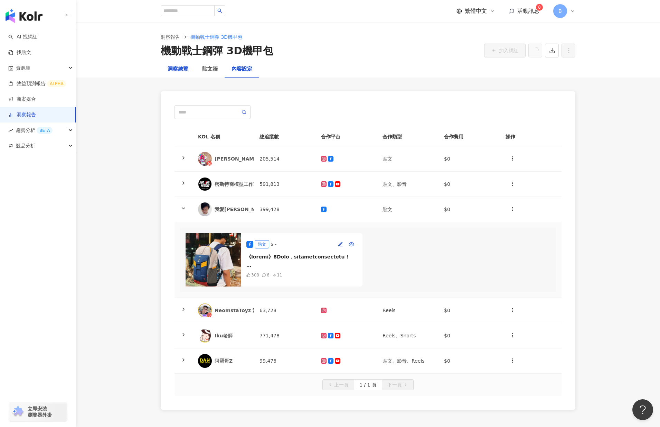
click at [177, 69] on div "洞察總覽" at bounding box center [178, 69] width 21 height 8
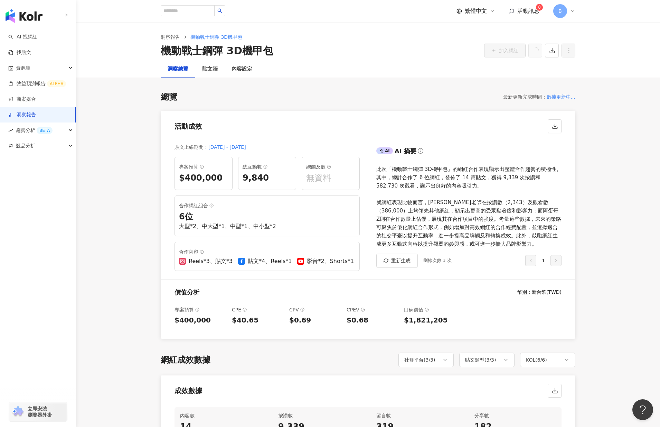
click at [212, 38] on span "機動戰士鋼彈 3D機甲包" at bounding box center [216, 37] width 52 height 6
click at [178, 37] on link "洞察報告" at bounding box center [170, 37] width 22 height 8
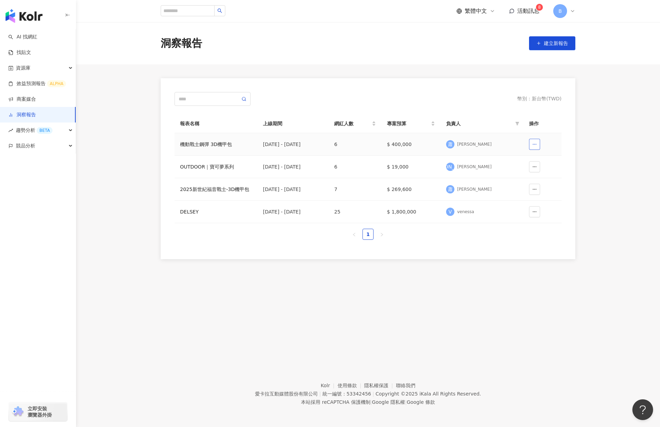
click at [533, 145] on icon "button" at bounding box center [534, 144] width 5 height 5
click at [281, 148] on td "[DATE] - [DATE]" at bounding box center [293, 144] width 71 height 22
click at [232, 143] on div "機動戰士鋼彈 3D機甲包" at bounding box center [216, 144] width 72 height 8
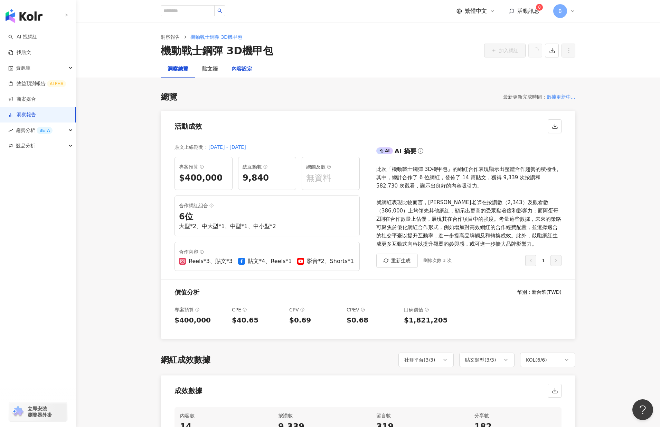
click at [243, 70] on div "內容設定" at bounding box center [242, 69] width 21 height 8
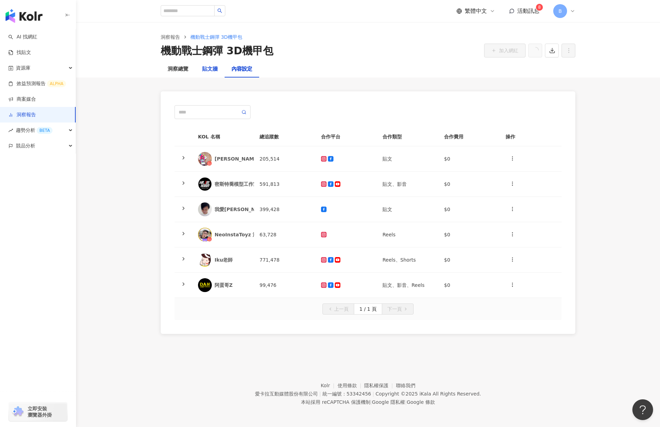
click at [216, 71] on div "貼文牆" at bounding box center [210, 69] width 16 height 8
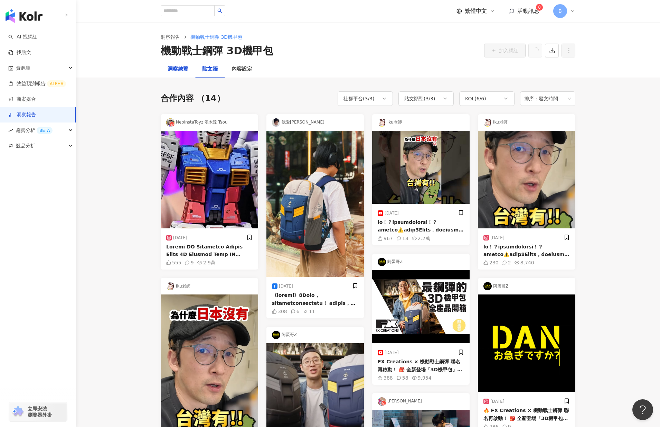
click at [182, 71] on div "洞察總覽" at bounding box center [178, 69] width 21 height 8
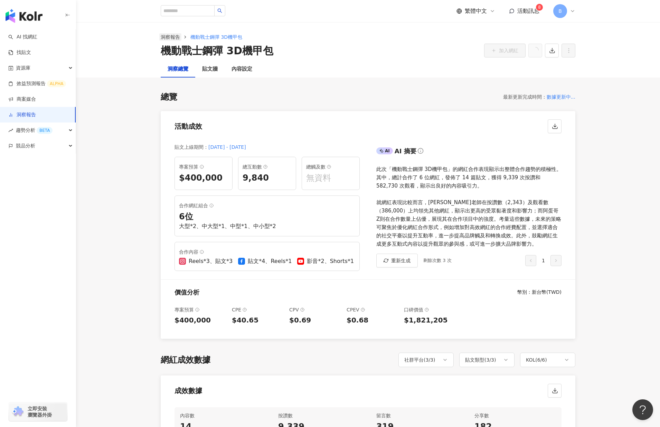
click at [180, 36] on link "洞察報告" at bounding box center [170, 37] width 22 height 8
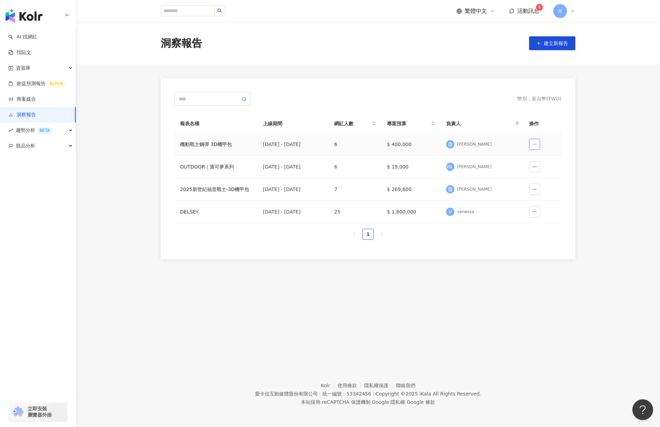
click at [535, 144] on circle "button" at bounding box center [534, 144] width 0 height 0
click at [293, 140] on div "[DATE] - [DATE]" at bounding box center [293, 144] width 60 height 8
click at [210, 145] on div "機動戰士鋼彈 3D機甲包" at bounding box center [216, 144] width 72 height 8
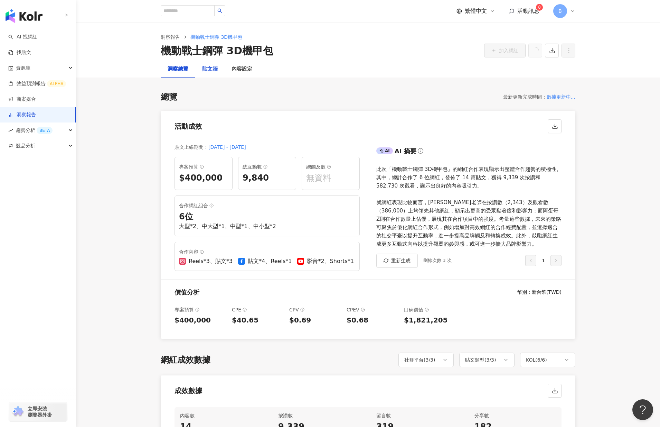
click at [211, 69] on div "貼文牆" at bounding box center [210, 69] width 16 height 8
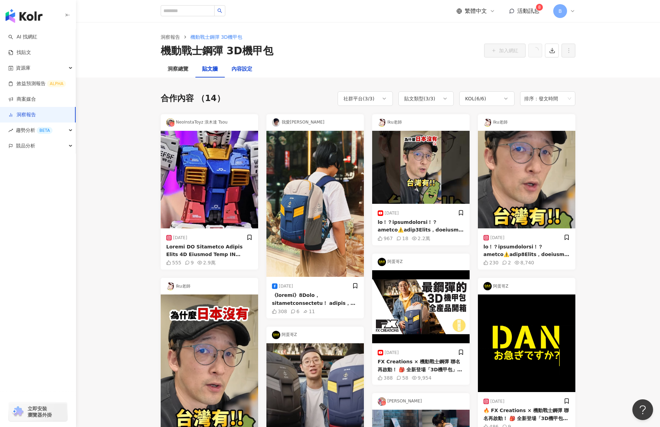
click at [244, 65] on div "內容設定" at bounding box center [242, 69] width 21 height 8
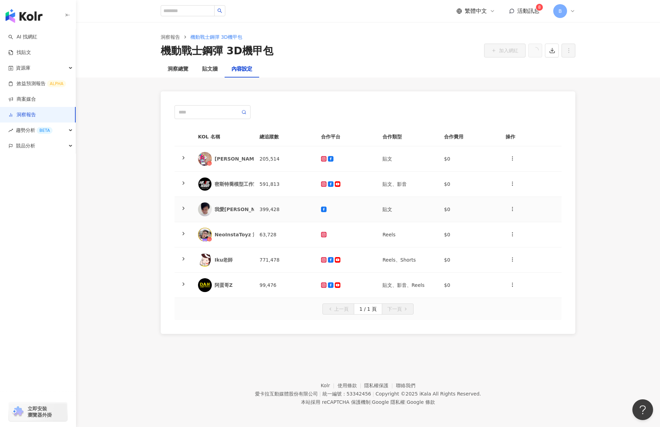
scroll to position [32, 0]
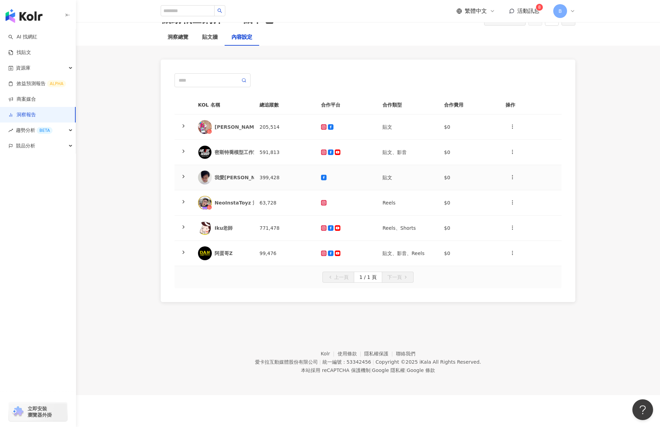
click at [182, 178] on icon at bounding box center [184, 177] width 6 height 6
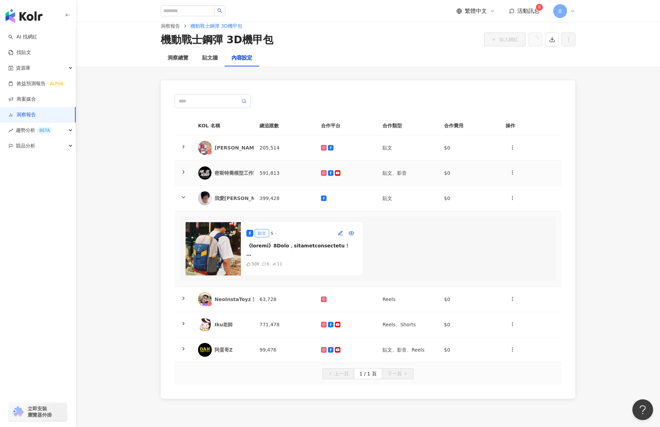
scroll to position [0, 0]
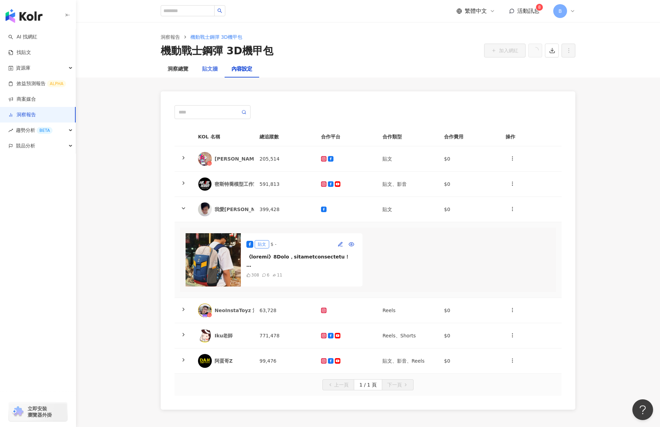
click at [201, 71] on div "貼文牆" at bounding box center [209, 69] width 29 height 17
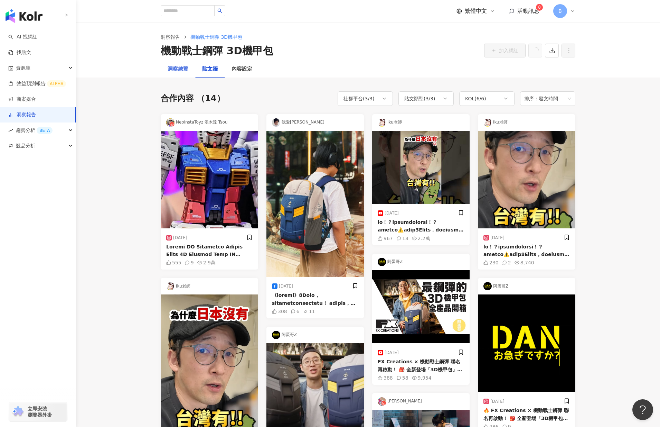
click at [181, 73] on div "洞察總覽" at bounding box center [178, 69] width 35 height 17
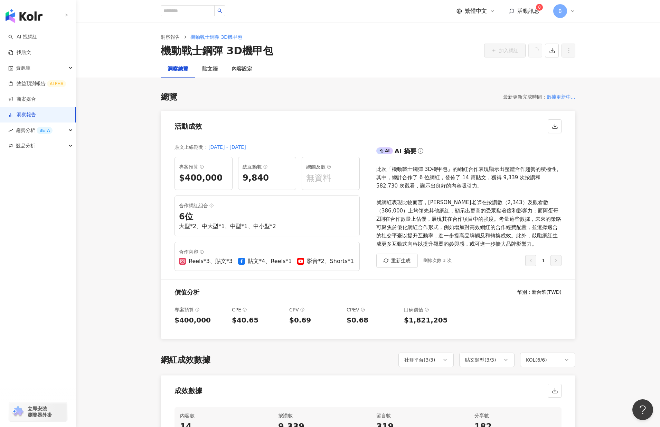
click at [312, 166] on div "總觸及數" at bounding box center [330, 166] width 49 height 8
click at [202, 35] on span "機動戰士鋼彈 3D機甲包" at bounding box center [216, 37] width 52 height 6
click at [214, 70] on div "貼文牆" at bounding box center [210, 69] width 16 height 8
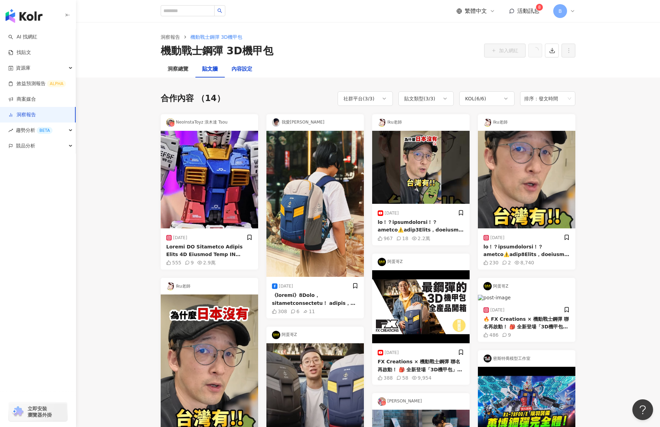
click at [233, 68] on div "內容設定" at bounding box center [242, 69] width 21 height 8
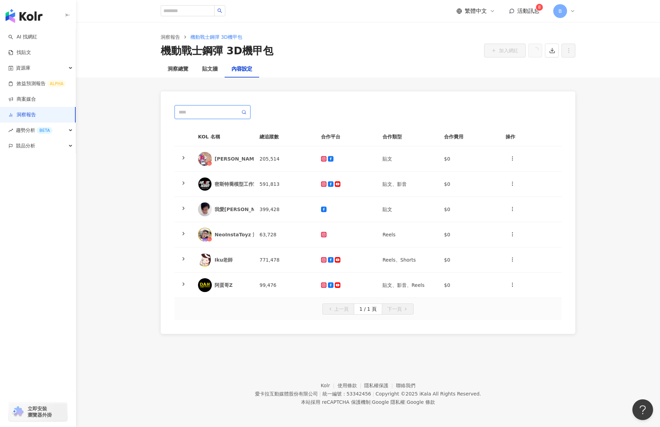
click at [209, 111] on input "text" at bounding box center [210, 112] width 62 height 8
type input "*"
type input "*****"
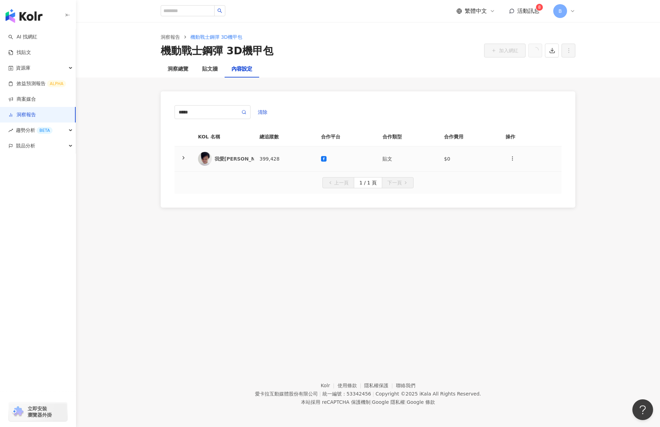
click at [182, 156] on icon at bounding box center [184, 158] width 6 height 6
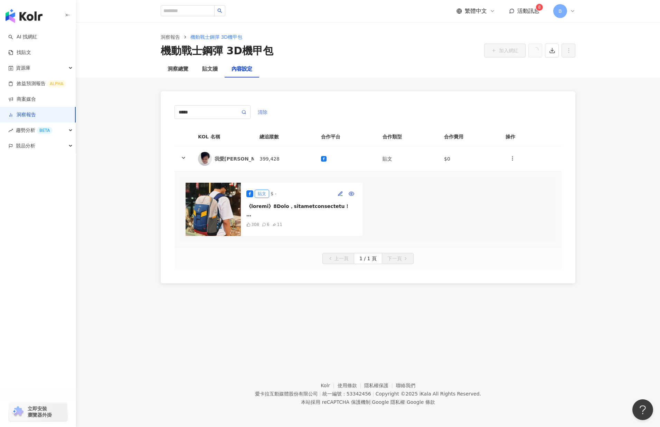
click at [266, 109] on span "清除" at bounding box center [263, 112] width 10 height 6
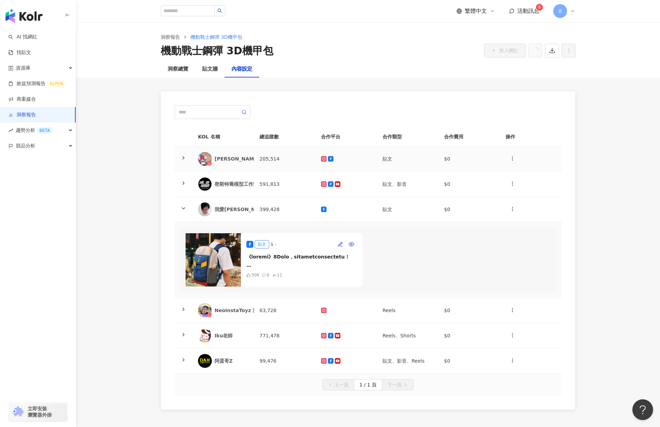
click at [186, 156] on icon at bounding box center [184, 158] width 6 height 6
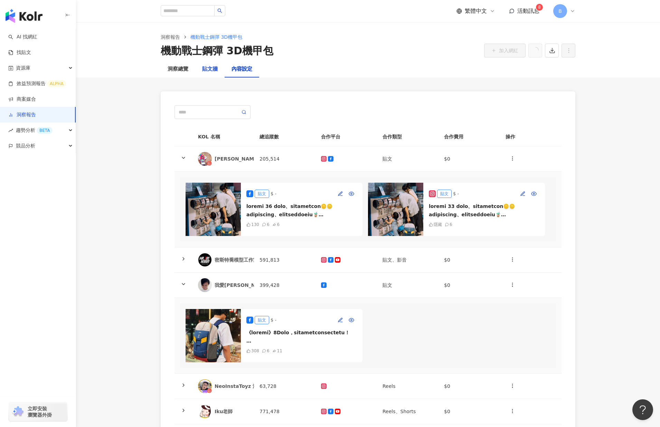
click at [207, 69] on div "貼文牆" at bounding box center [210, 69] width 16 height 8
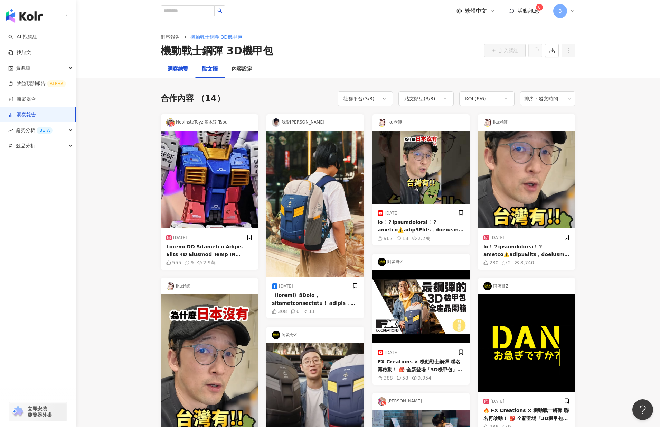
click at [183, 69] on div "洞察總覽" at bounding box center [178, 69] width 21 height 8
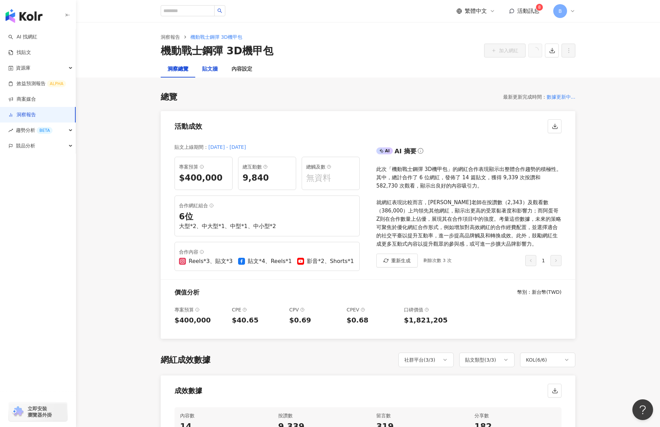
click at [213, 72] on div "貼文牆" at bounding box center [210, 69] width 16 height 8
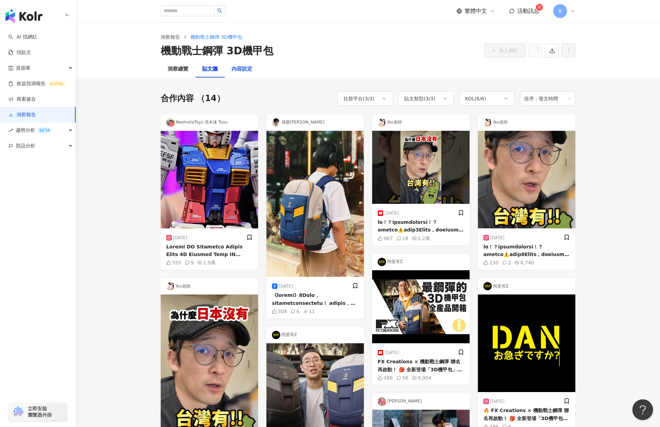
click at [242, 71] on div "內容設定" at bounding box center [242, 69] width 21 height 8
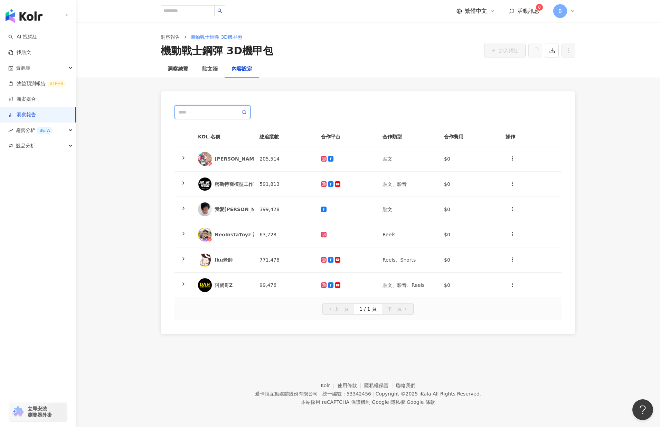
click at [215, 108] on span at bounding box center [213, 112] width 76 height 14
click at [177, 66] on div "洞察總覽" at bounding box center [178, 69] width 21 height 8
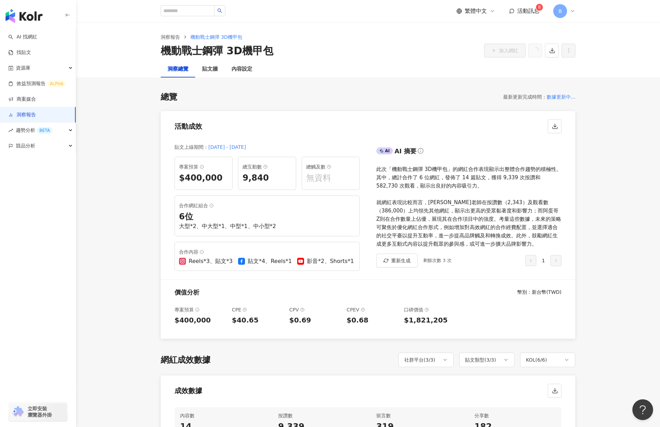
click at [525, 10] on span "活動訊息" at bounding box center [529, 11] width 22 height 7
click at [36, 118] on link "洞察報告" at bounding box center [22, 114] width 28 height 7
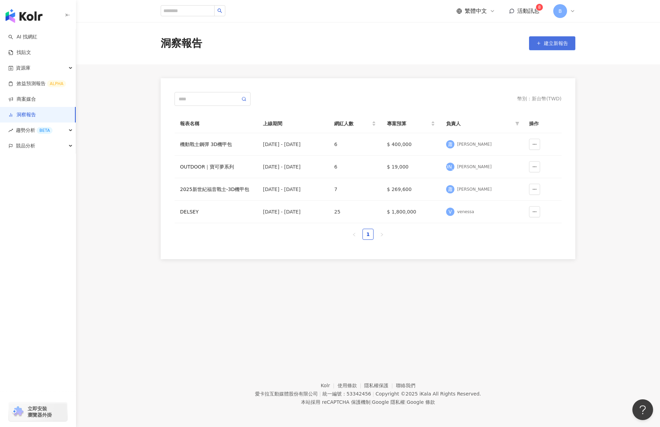
click at [548, 45] on span "建立新報告" at bounding box center [556, 43] width 24 height 6
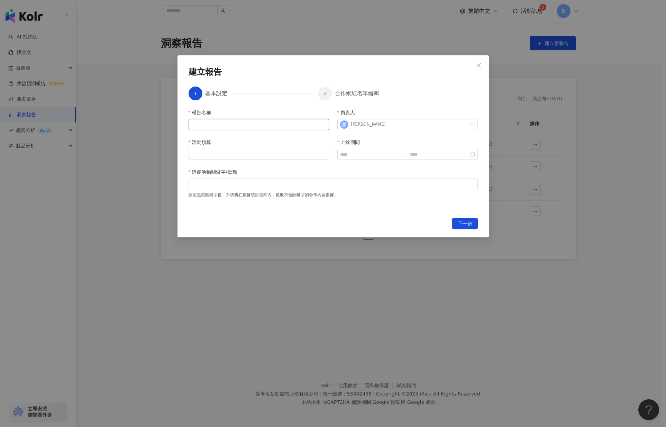
click at [260, 127] on input "報告名稱" at bounding box center [258, 124] width 140 height 11
click at [342, 181] on div at bounding box center [332, 184] width 289 height 12
click at [332, 187] on div at bounding box center [333, 184] width 286 height 5
paste input "**********"
type input "**********"
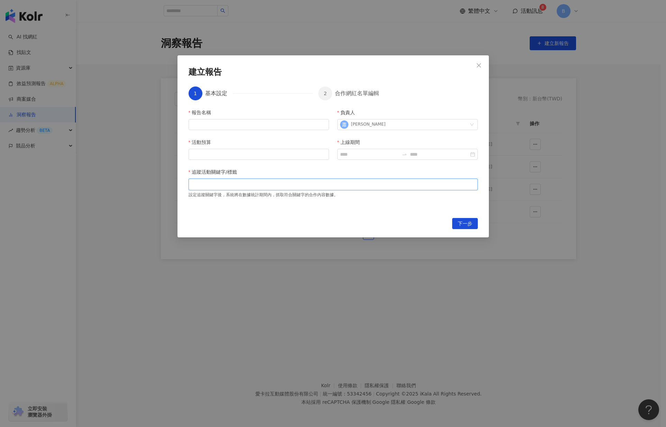
click at [276, 186] on div at bounding box center [333, 184] width 286 height 5
paste input "**********"
type input "**********"
type input "***"
click at [365, 153] on input "上線期間" at bounding box center [369, 154] width 59 height 8
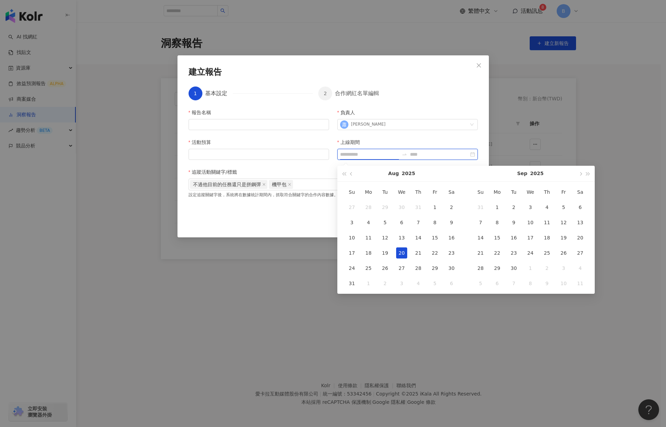
type input "**********"
click at [396, 173] on button "Aug" at bounding box center [393, 174] width 11 height 16
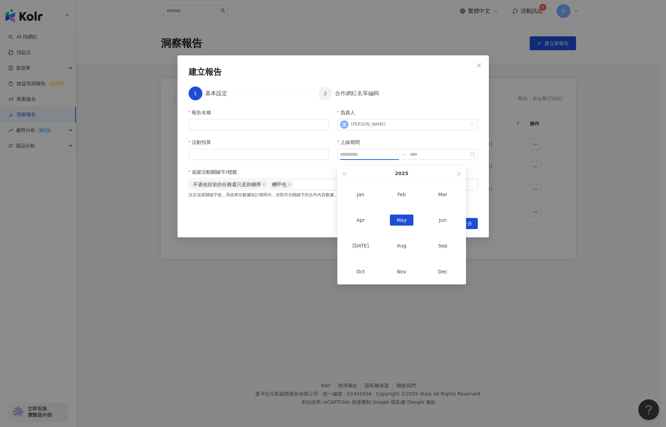
click at [400, 214] on td "May" at bounding box center [401, 220] width 41 height 26
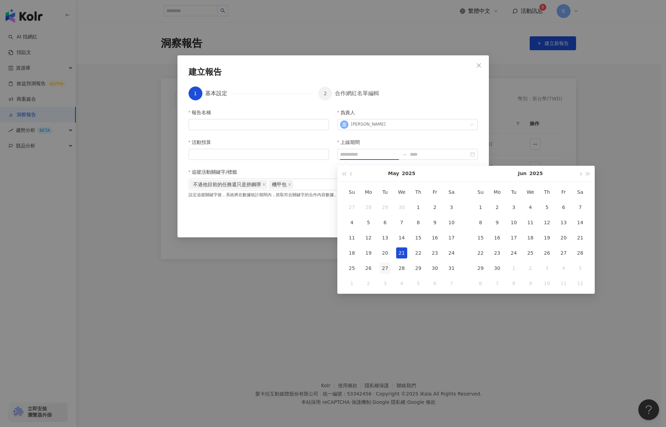
type input "**********"
click at [386, 268] on div "27" at bounding box center [384, 267] width 11 height 11
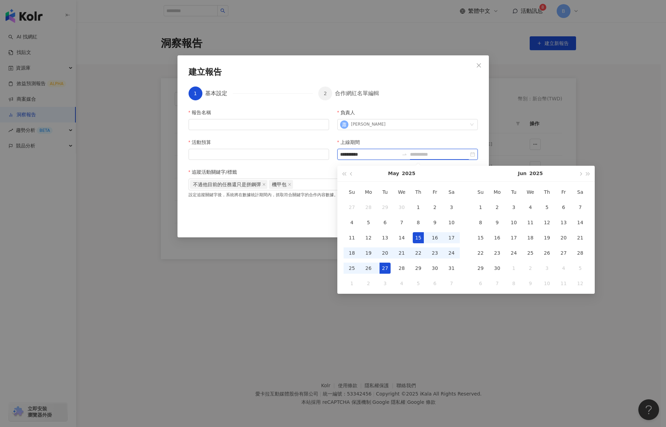
type input "**********"
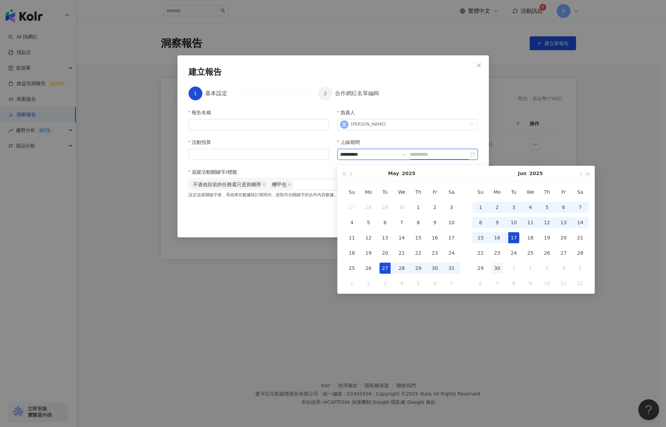
type input "**********"
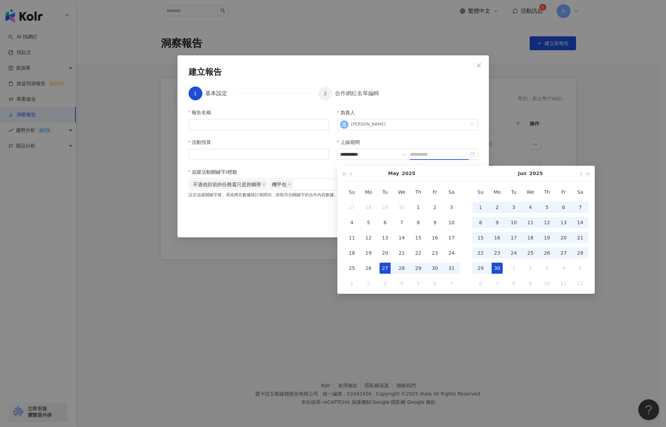
click at [492, 270] on div "30" at bounding box center [496, 267] width 11 height 11
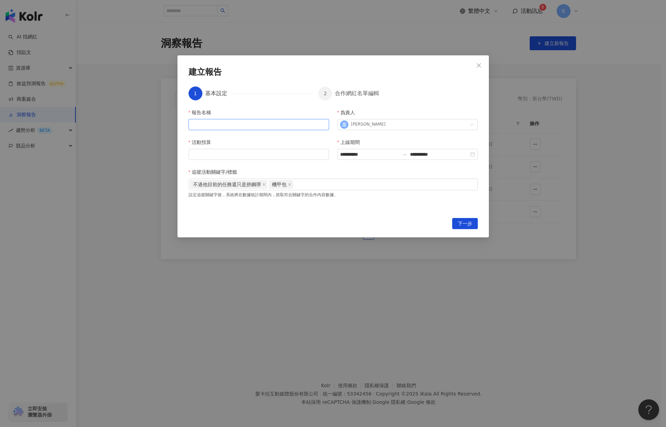
click at [244, 127] on input "報告名稱" at bounding box center [258, 124] width 140 height 11
drag, startPoint x: 287, startPoint y: 121, endPoint x: 242, endPoint y: 123, distance: 45.0
click at [242, 123] on input "**********" at bounding box center [258, 124] width 140 height 11
click at [211, 128] on input "**********" at bounding box center [258, 124] width 140 height 11
drag, startPoint x: 212, startPoint y: 125, endPoint x: 166, endPoint y: 124, distance: 46.0
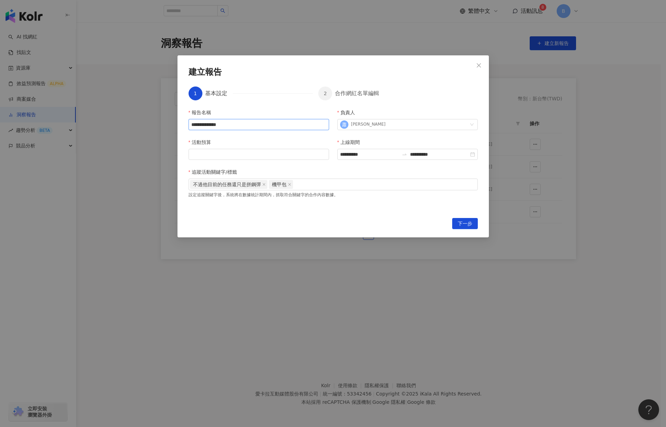
click at [166, 124] on div "**********" at bounding box center [333, 213] width 666 height 427
click at [235, 128] on input "******" at bounding box center [258, 124] width 140 height 11
type input "**********"
click at [232, 154] on input "活動預算" at bounding box center [259, 154] width 140 height 10
type input "******"
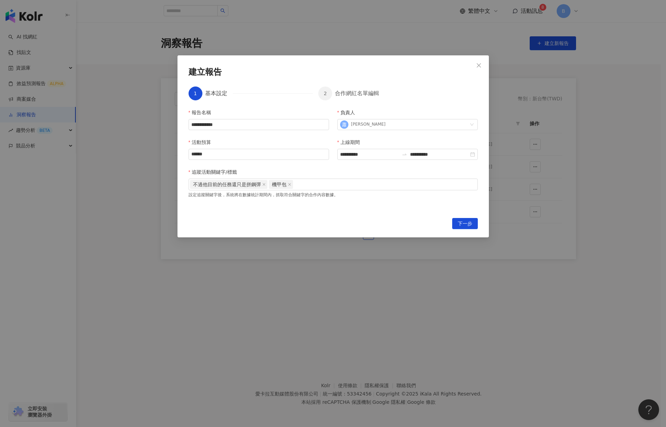
click at [370, 205] on div "**********" at bounding box center [332, 159] width 289 height 101
click at [466, 222] on span "下一步" at bounding box center [464, 223] width 15 height 11
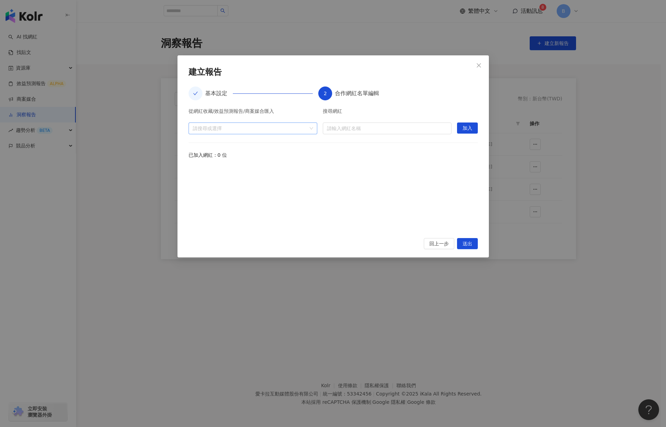
click at [241, 129] on div at bounding box center [249, 127] width 119 height 5
click at [336, 130] on input "search" at bounding box center [387, 128] width 120 height 11
type input "*"
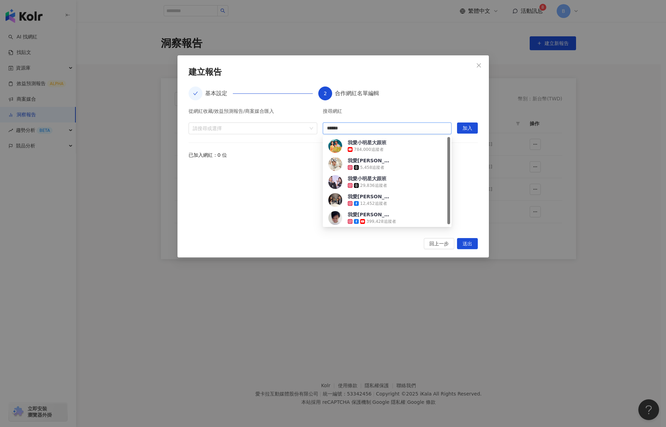
type input "*****"
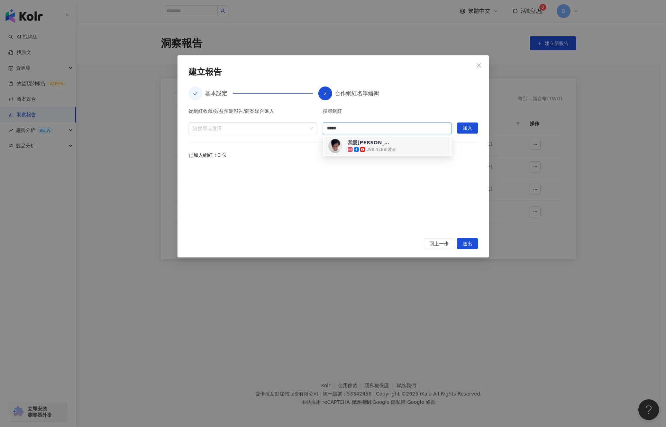
click at [369, 148] on div "399,428 追蹤者" at bounding box center [381, 150] width 30 height 6
click at [471, 131] on span "加入" at bounding box center [467, 128] width 10 height 11
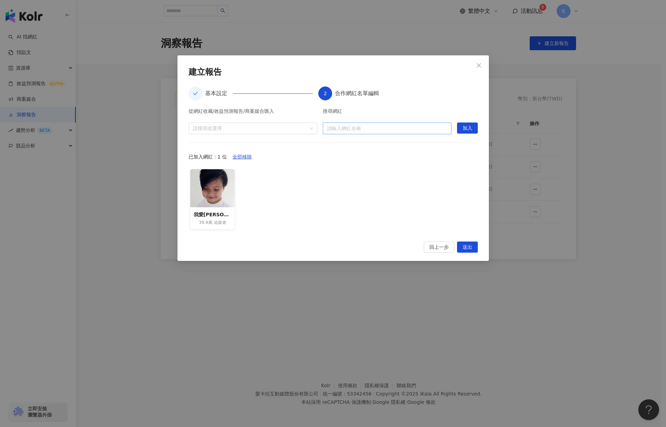
click at [345, 131] on input "search" at bounding box center [387, 128] width 120 height 11
type input "***"
click at [357, 144] on div "阿蛋哥Z" at bounding box center [356, 142] width 18 height 7
click at [469, 130] on span "加入" at bounding box center [467, 128] width 10 height 11
click at [397, 126] on input "search" at bounding box center [387, 128] width 120 height 11
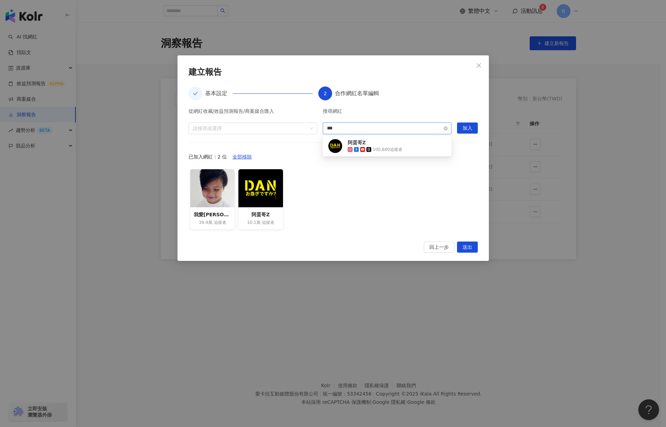
type input "***"
click at [396, 141] on div "密斯特喬模型工作室 605,556 追蹤者" at bounding box center [374, 146] width 55 height 14
click at [465, 123] on span "加入" at bounding box center [467, 128] width 10 height 11
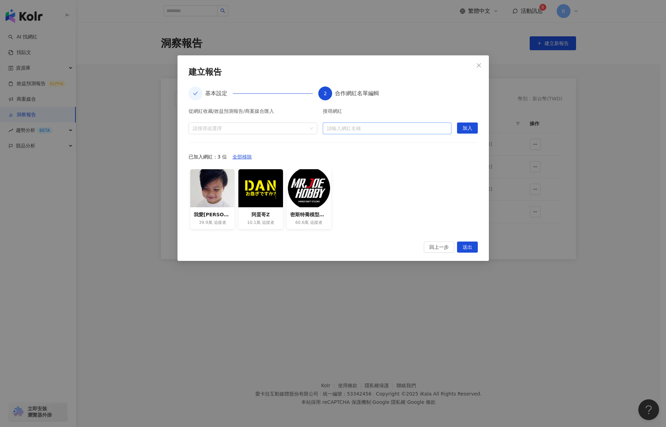
click at [353, 130] on input "search" at bounding box center [387, 128] width 120 height 11
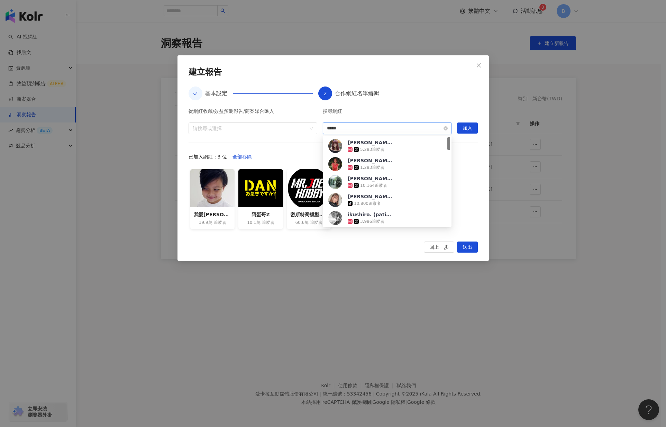
type input "*****"
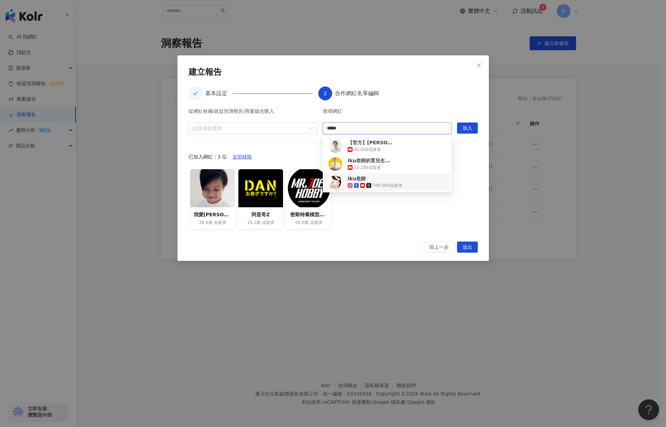
click at [367, 179] on span "Iku老師" at bounding box center [369, 178] width 45 height 7
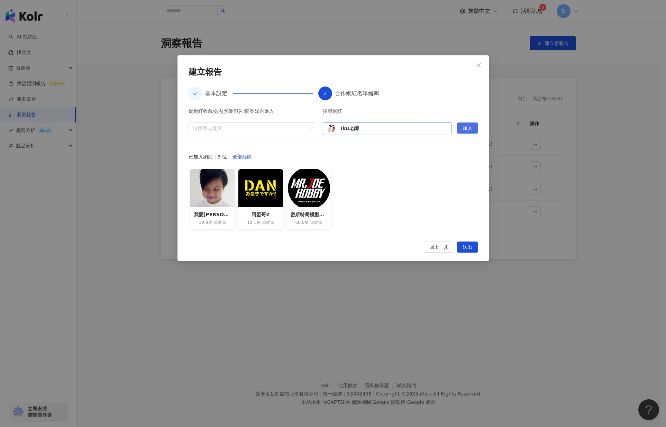
click at [474, 127] on button "加入" at bounding box center [467, 127] width 21 height 11
click at [379, 124] on input "search" at bounding box center [387, 128] width 120 height 11
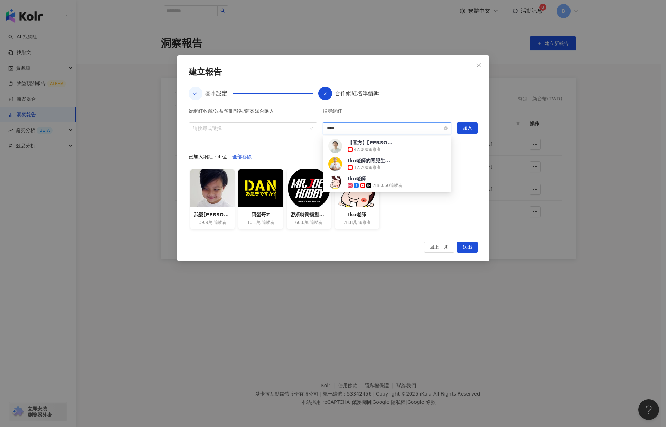
type input "***"
click at [366, 163] on div "NeoInstaToyz 浪木達 Tsou" at bounding box center [366, 160] width 39 height 7
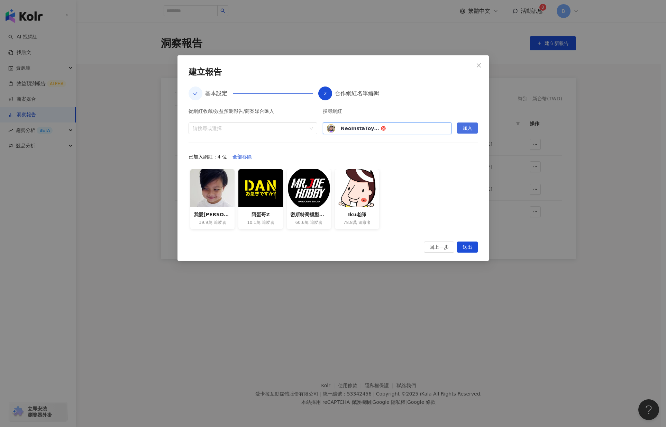
click at [461, 128] on button "加入" at bounding box center [467, 127] width 21 height 11
click at [344, 123] on input "search" at bounding box center [387, 128] width 120 height 11
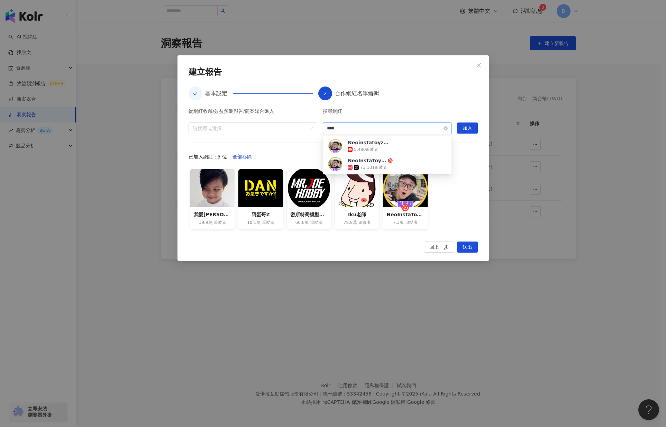
type input "***"
click at [399, 145] on div "Neoinstatoyz浪木達 5,480 追蹤者" at bounding box center [387, 146] width 118 height 14
click at [465, 125] on span "加入" at bounding box center [467, 128] width 10 height 11
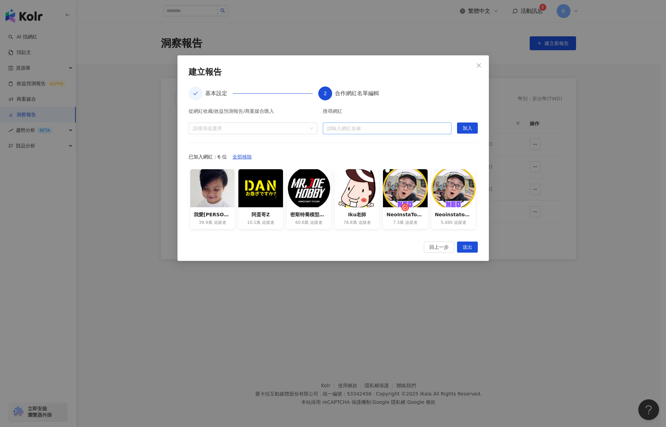
click at [351, 129] on input "search" at bounding box center [387, 128] width 120 height 11
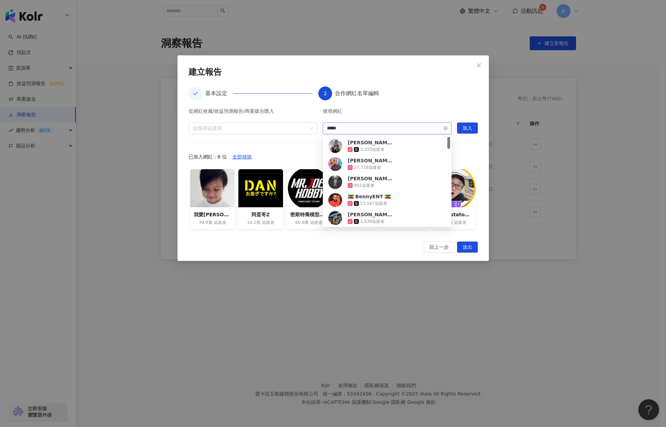
click at [353, 130] on input "*****" at bounding box center [387, 128] width 120 height 11
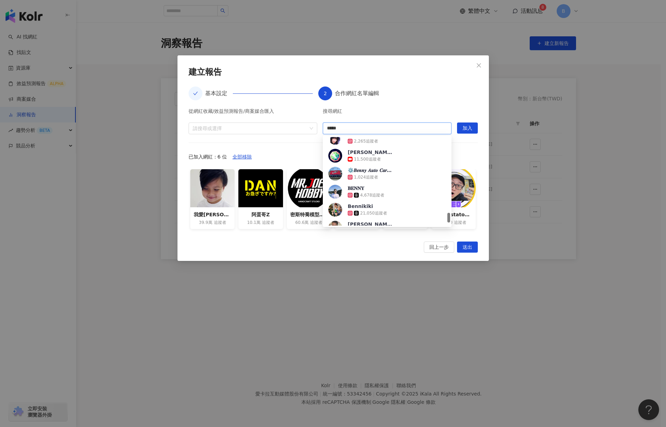
scroll to position [720, 0]
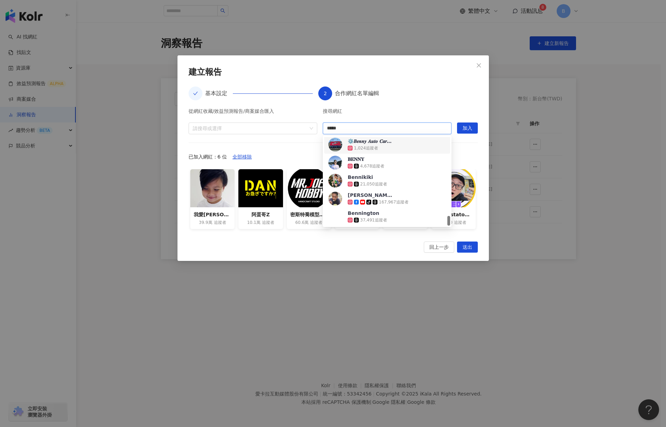
type input "*****"
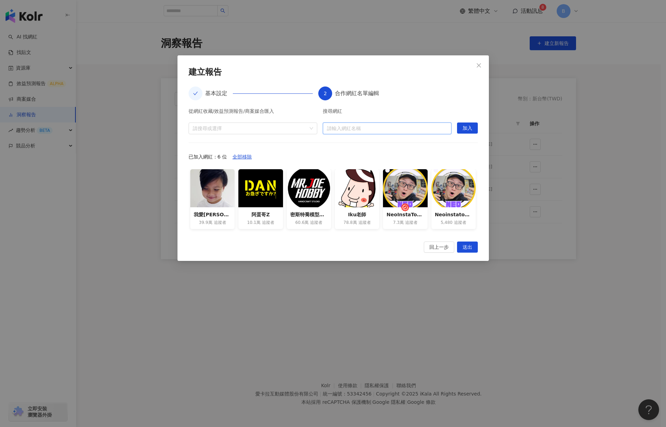
paste input "**********"
type input "**********"
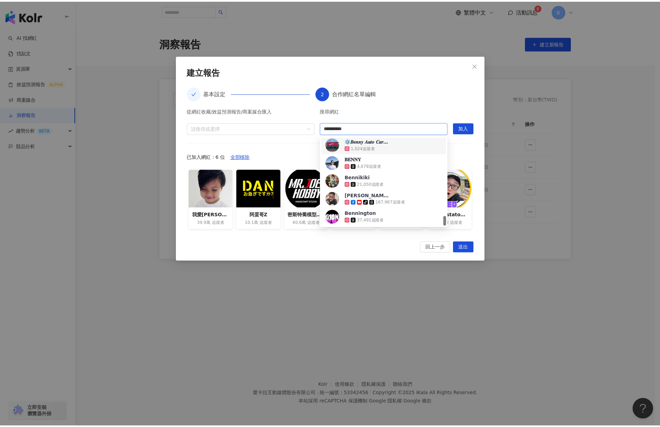
scroll to position [0, 0]
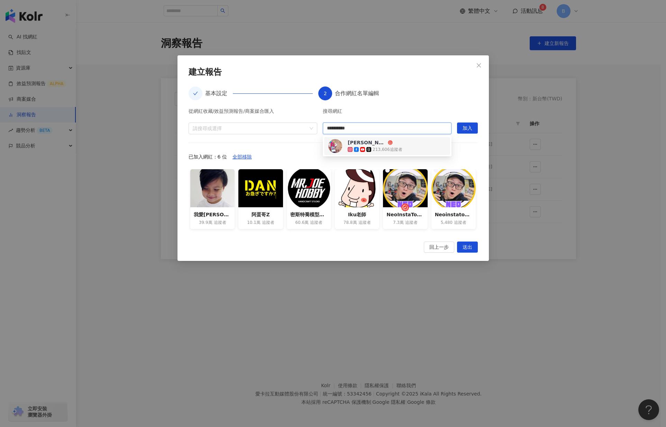
click at [376, 147] on div "213,606 追蹤者" at bounding box center [387, 150] width 30 height 6
click at [468, 127] on span "加入" at bounding box center [467, 128] width 10 height 11
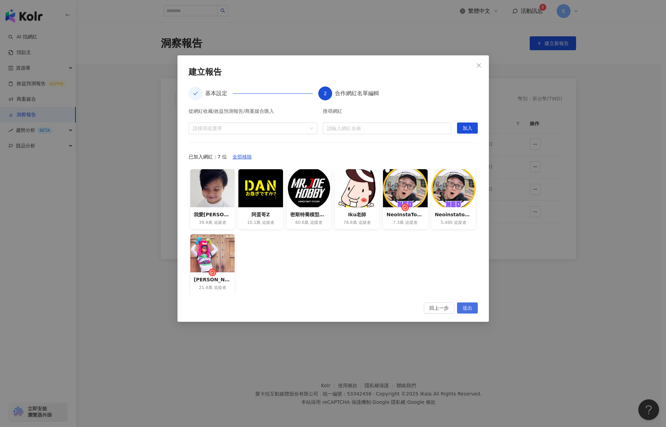
click at [465, 307] on span "送出" at bounding box center [467, 308] width 10 height 11
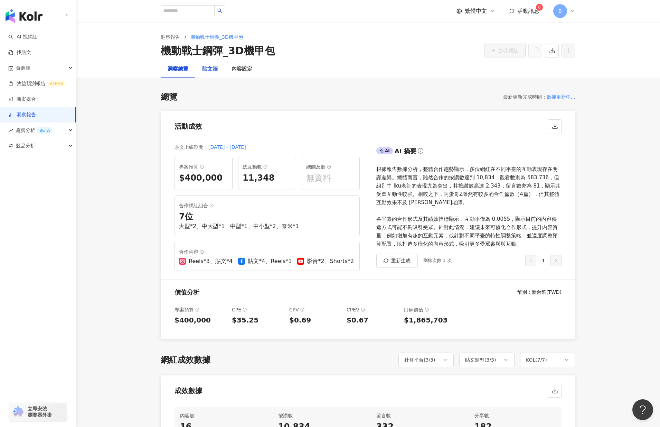
click at [209, 69] on div "貼文牆" at bounding box center [210, 69] width 16 height 8
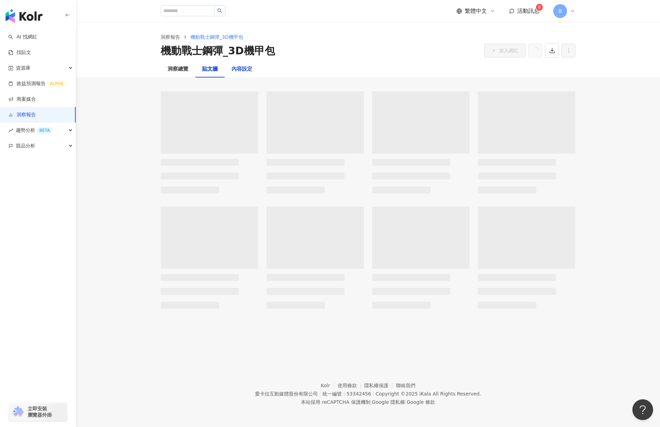
click at [242, 71] on div "內容設定" at bounding box center [242, 69] width 21 height 8
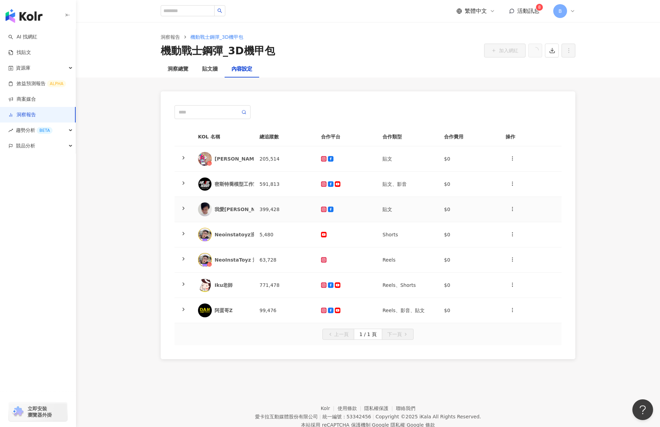
click at [183, 206] on icon at bounding box center [184, 208] width 6 height 6
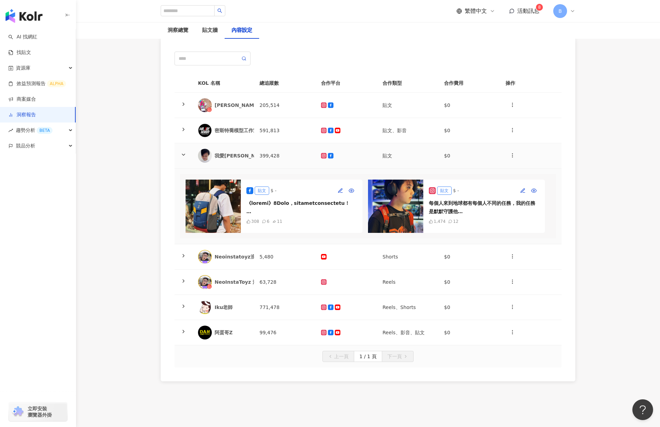
scroll to position [69, 0]
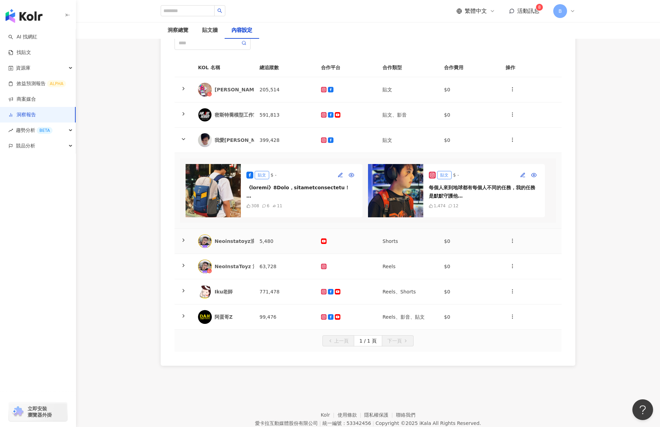
click at [185, 243] on icon at bounding box center [184, 240] width 6 height 6
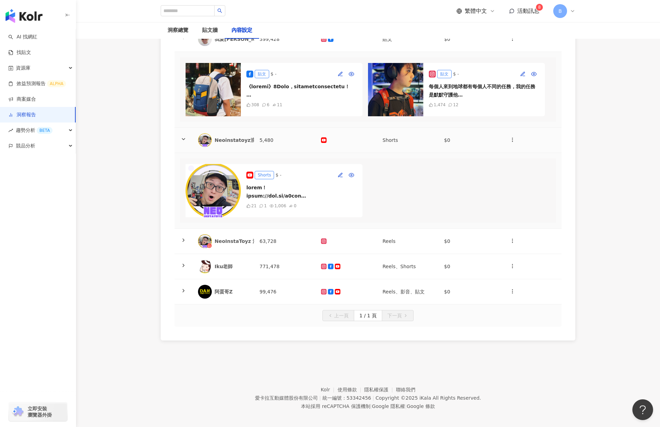
scroll to position [173, 0]
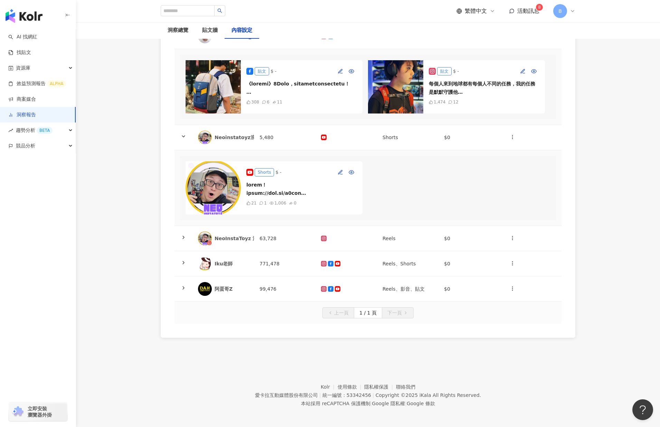
click at [216, 200] on img at bounding box center [213, 187] width 55 height 53
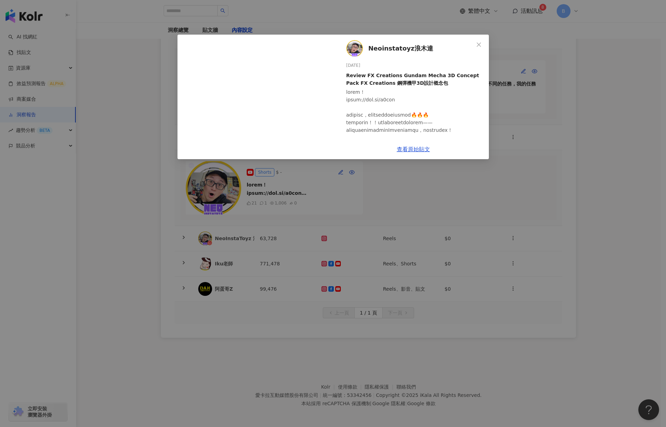
click at [517, 162] on div "Neoinstatoyz浪木達 [DATE] Review FX Creations Gundam Mecha 3D Concept Pack FX Crea…" at bounding box center [333, 213] width 666 height 427
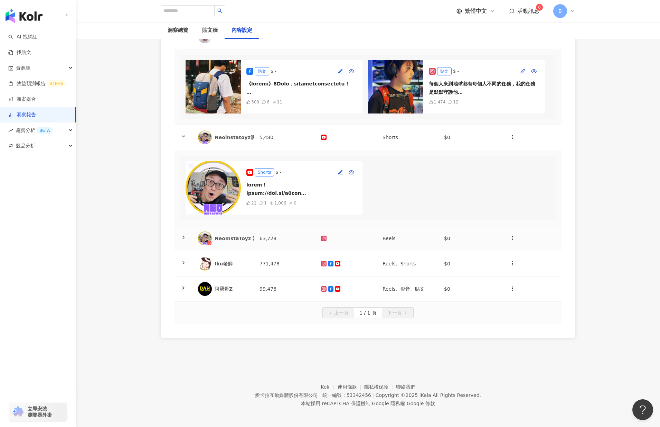
click at [178, 246] on td at bounding box center [184, 238] width 18 height 25
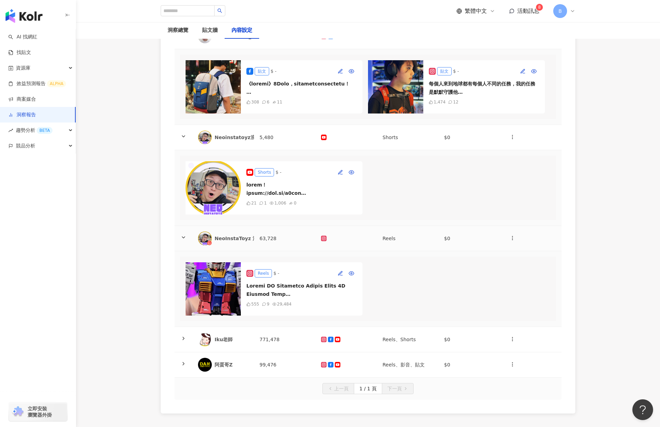
click at [181, 240] on icon at bounding box center [184, 237] width 6 height 6
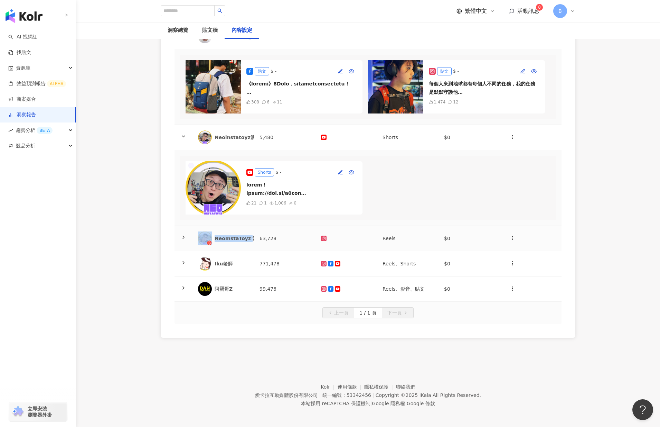
click at [181, 240] on icon at bounding box center [184, 237] width 6 height 6
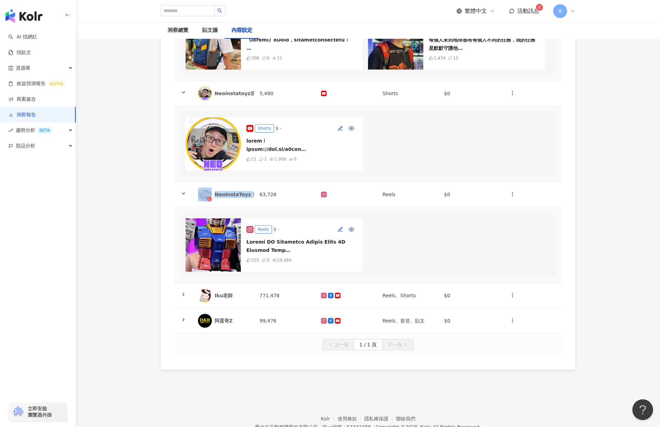
scroll to position [266, 0]
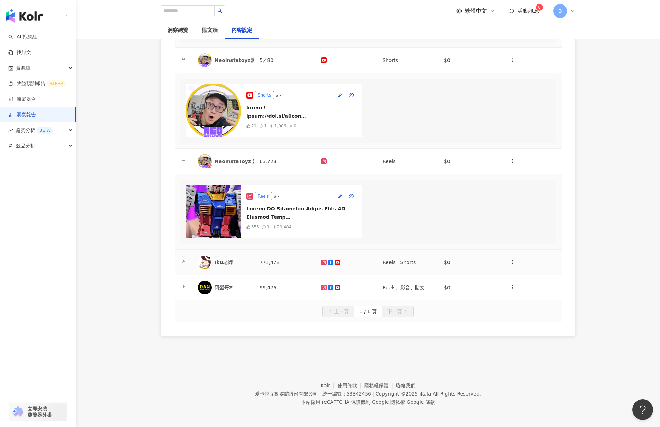
click at [183, 261] on icon at bounding box center [184, 261] width 6 height 6
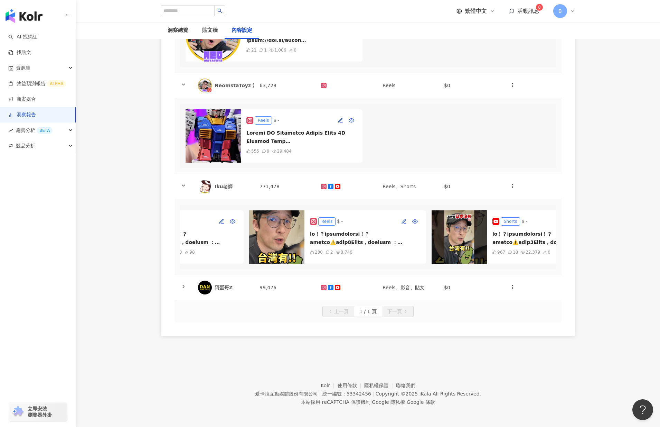
scroll to position [0, 182]
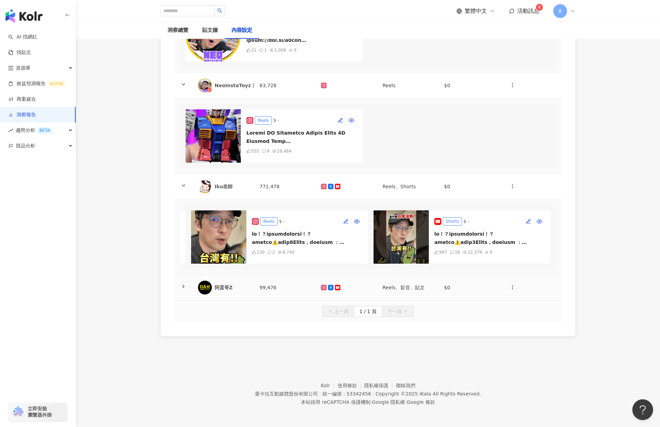
click at [187, 288] on td at bounding box center [184, 287] width 18 height 25
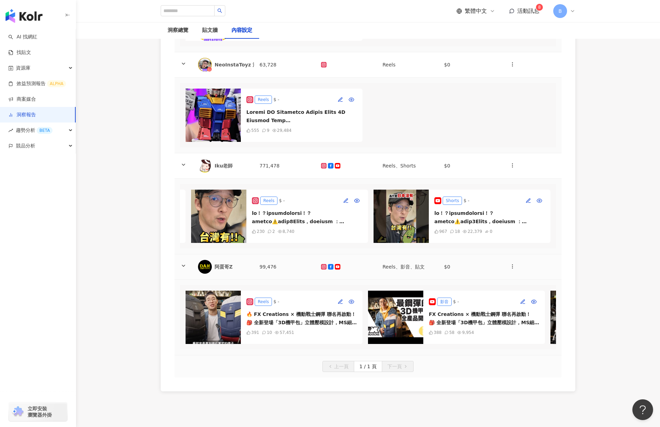
click at [184, 268] on icon at bounding box center [184, 266] width 6 height 6
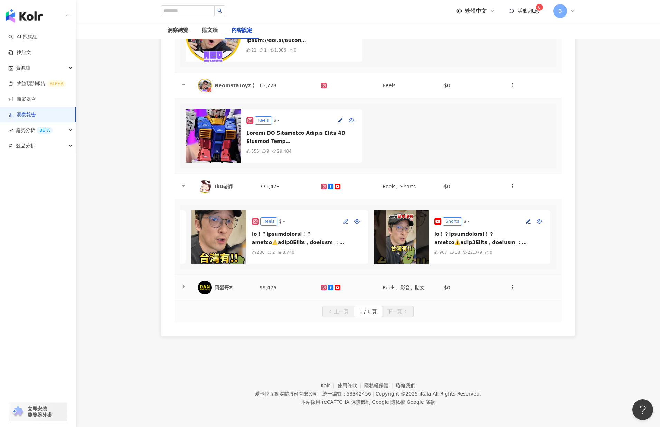
click at [185, 283] on icon at bounding box center [184, 286] width 6 height 6
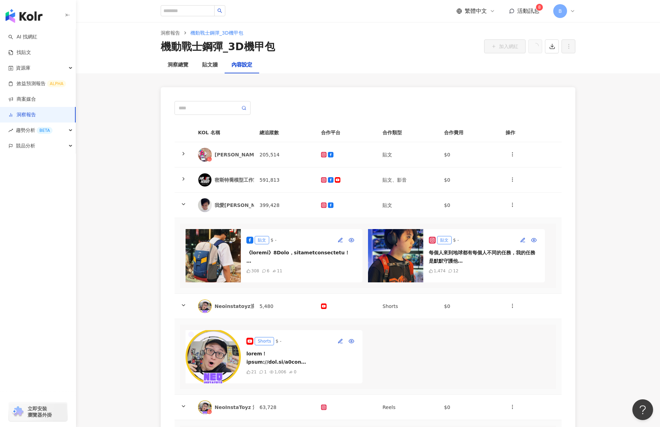
scroll to position [0, 0]
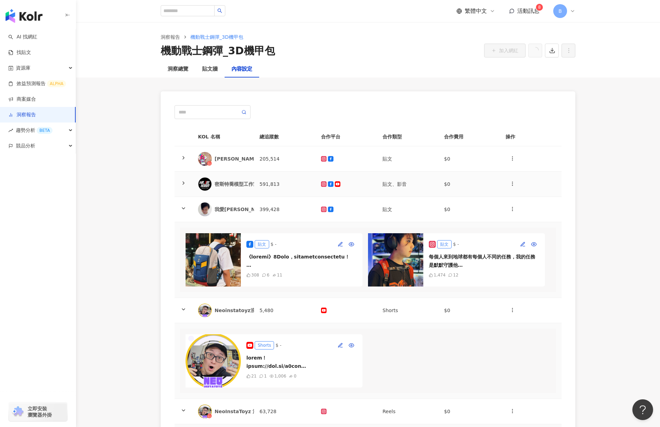
click at [182, 182] on icon at bounding box center [184, 183] width 6 height 6
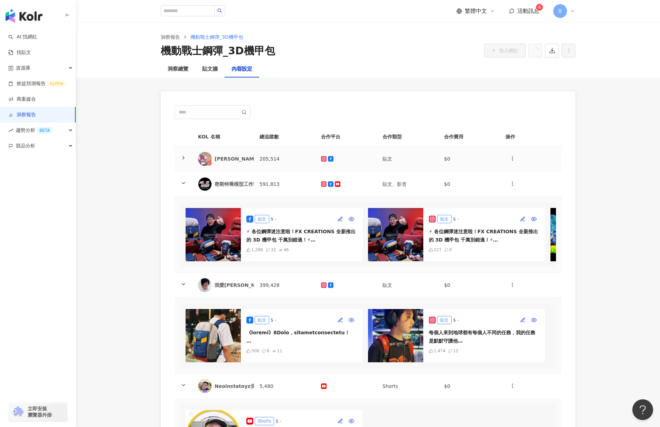
click at [181, 158] on icon at bounding box center [184, 158] width 6 height 6
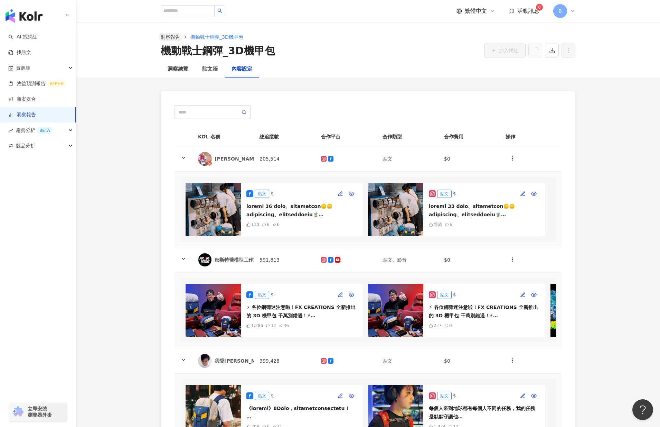
click at [176, 35] on link "洞察報告" at bounding box center [170, 37] width 22 height 8
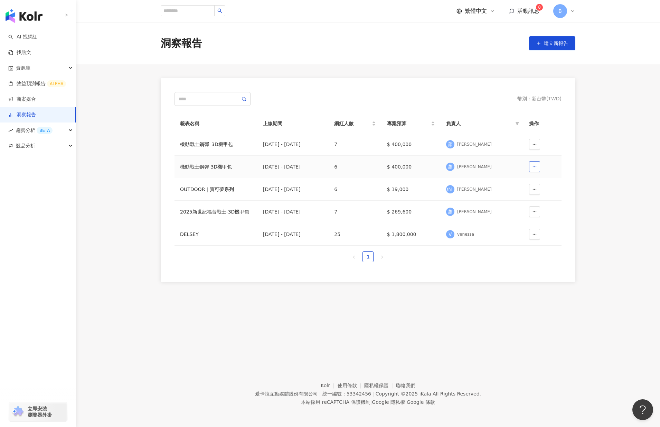
click at [536, 165] on icon "button" at bounding box center [534, 166] width 5 height 5
click at [529, 182] on span "刪除" at bounding box center [525, 183] width 10 height 11
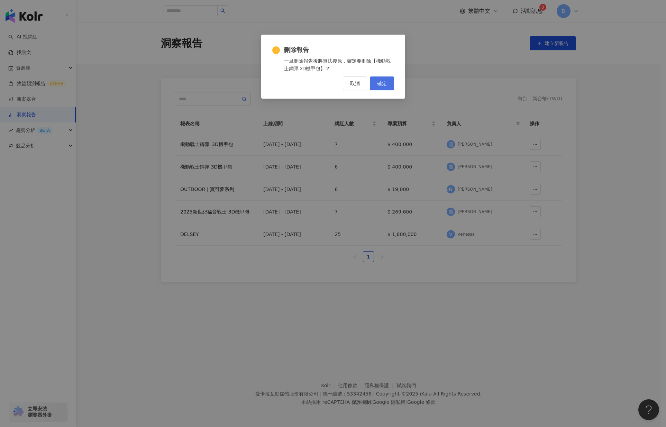
click at [382, 81] on span "確定" at bounding box center [382, 84] width 10 height 6
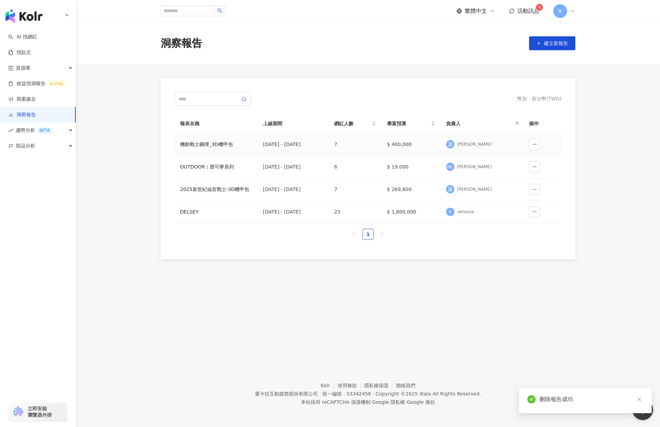
click at [215, 143] on div "機動戰士鋼彈_3D機甲包" at bounding box center [216, 144] width 72 height 8
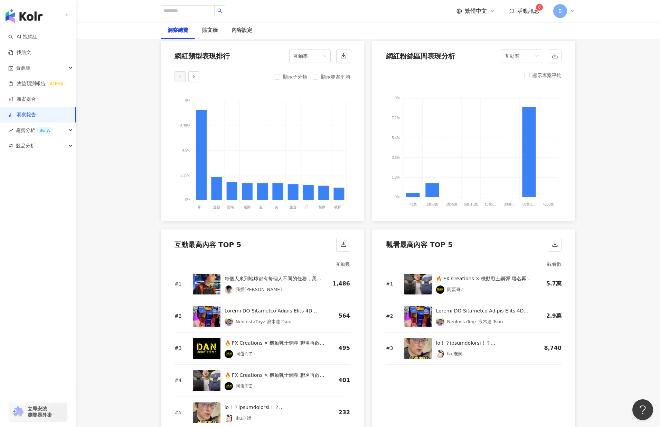
scroll to position [864, 0]
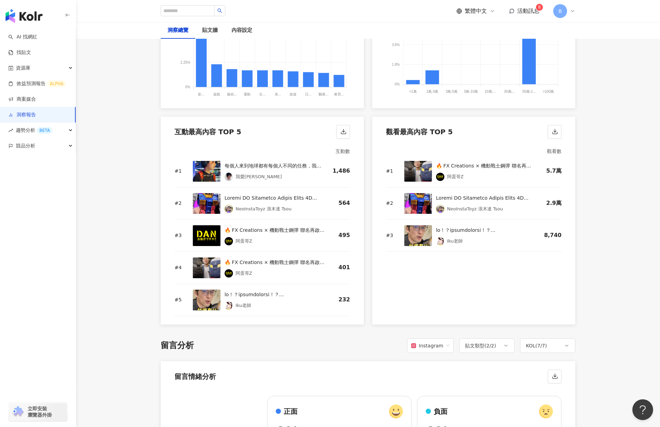
click at [417, 173] on img at bounding box center [418, 171] width 28 height 21
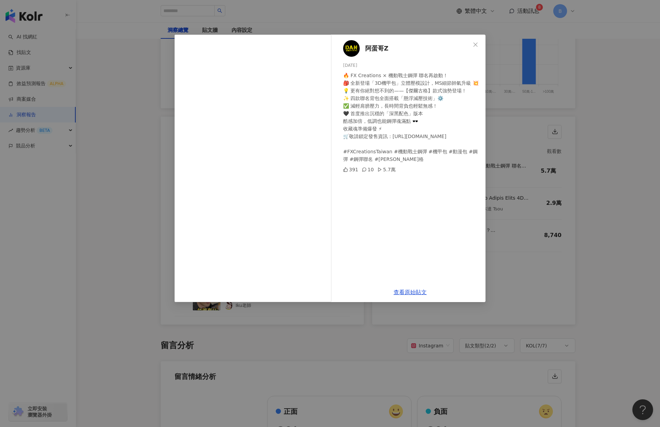
click at [591, 184] on div "阿蛋哥Z [DATE] 🔥 FX Creations × 機動戰士鋼彈 聯名再啟動！ 🎒 全新登場「3D機甲包」立體壓模設計，MS細節帥氣升級 💥 💡 更有你…" at bounding box center [330, 213] width 660 height 427
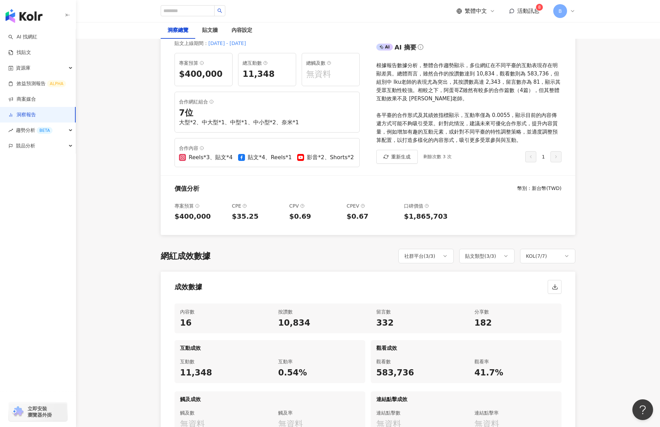
scroll to position [0, 0]
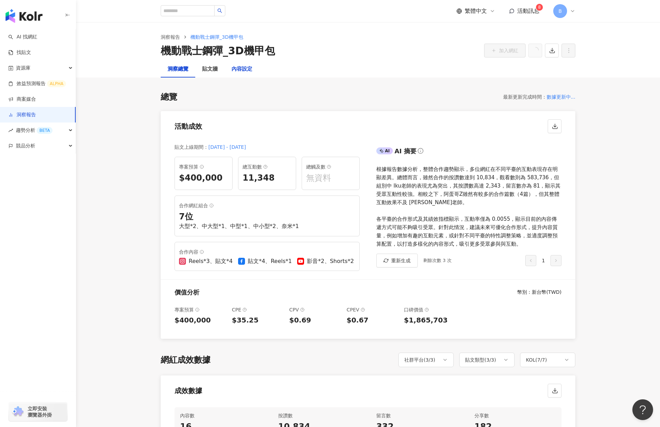
click at [236, 71] on div "內容設定" at bounding box center [242, 69] width 21 height 8
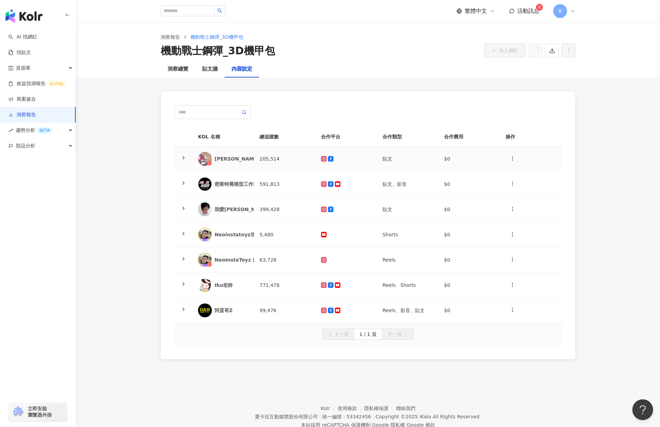
click at [180, 158] on div at bounding box center [183, 159] width 7 height 8
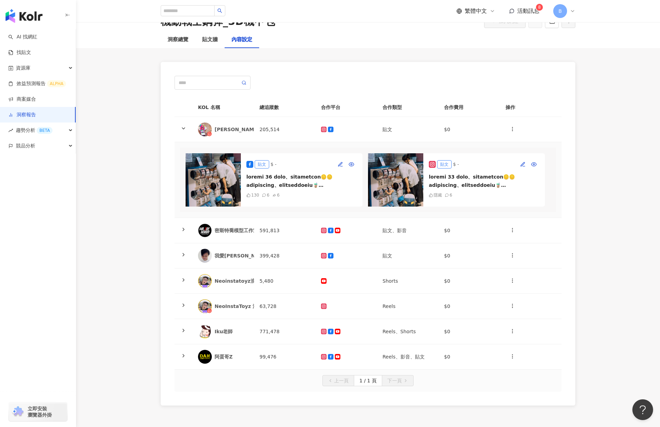
scroll to position [69, 0]
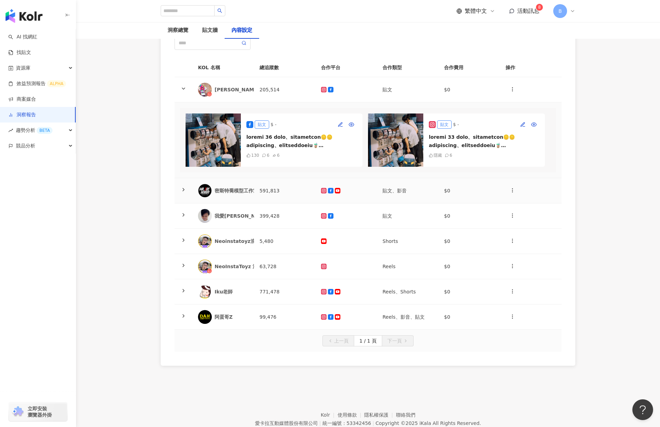
click at [183, 192] on icon at bounding box center [184, 190] width 6 height 6
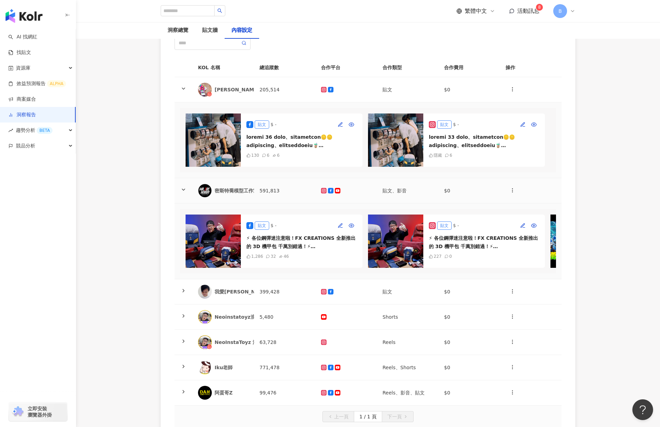
scroll to position [138, 0]
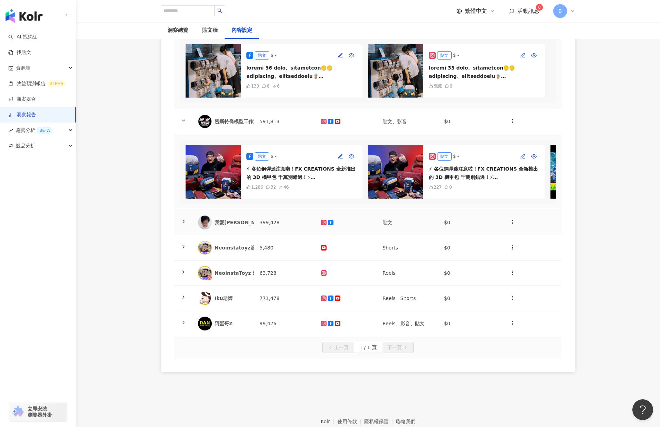
click at [185, 224] on icon at bounding box center [184, 221] width 6 height 6
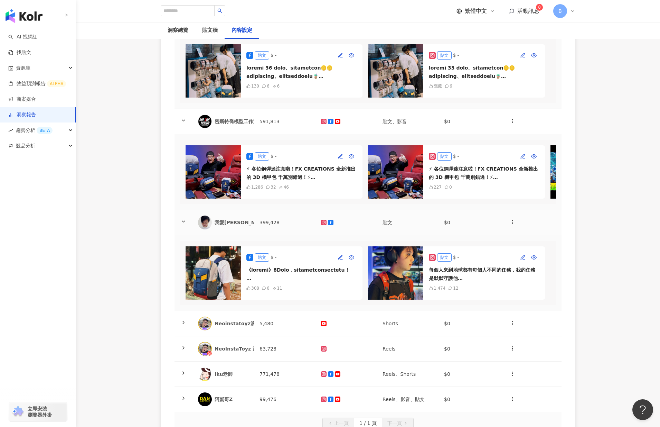
click at [183, 224] on icon at bounding box center [184, 221] width 6 height 6
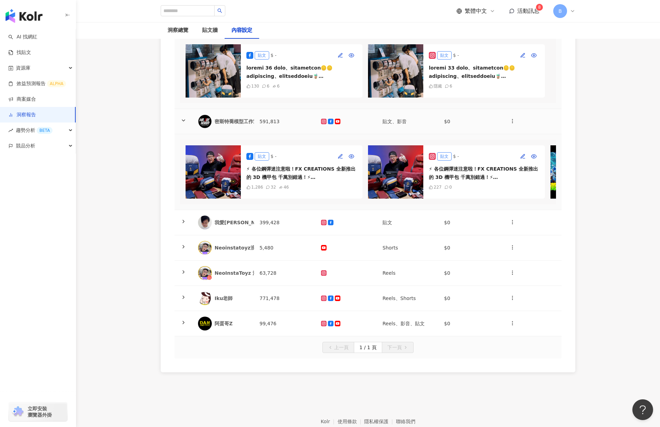
click at [183, 121] on polyline at bounding box center [183, 120] width 3 height 1
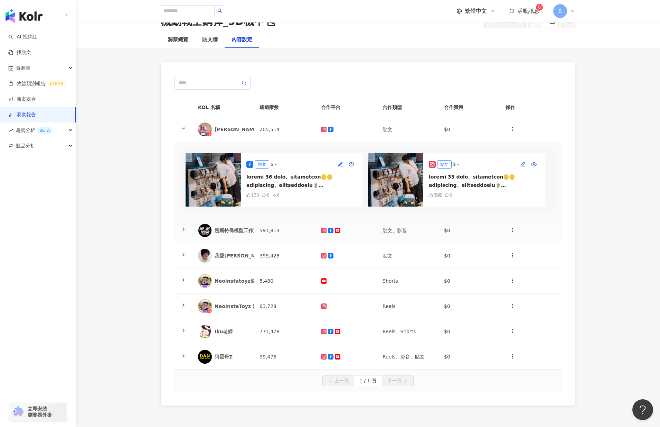
scroll to position [0, 0]
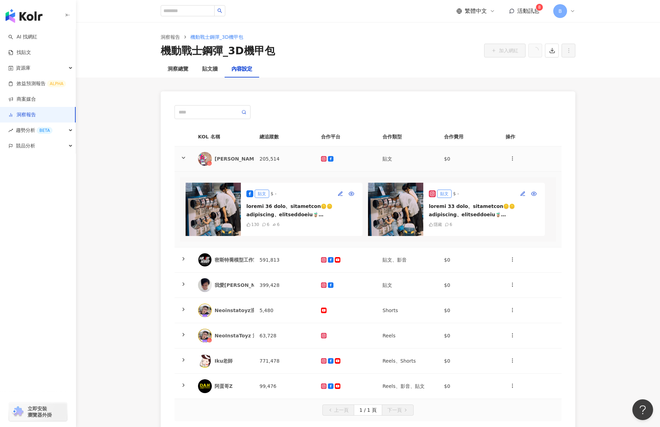
click at [183, 157] on polyline at bounding box center [183, 157] width 3 height 1
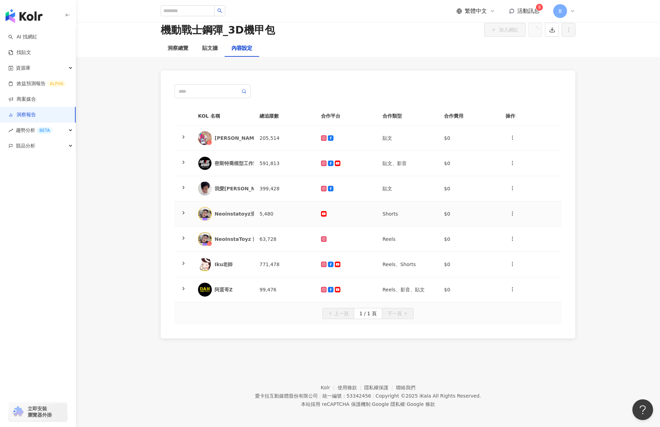
scroll to position [32, 0]
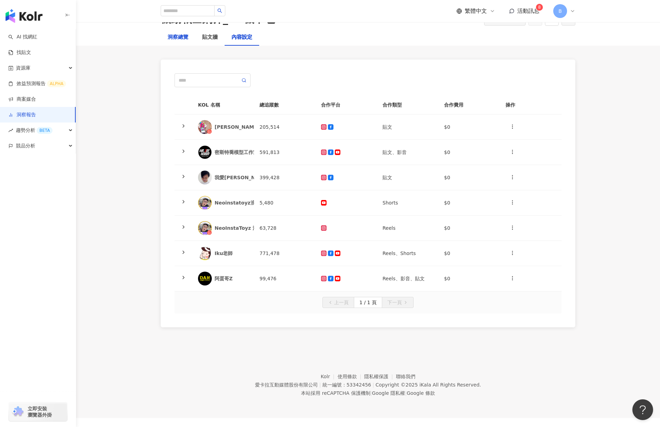
click at [188, 36] on div "洞察總覽" at bounding box center [178, 37] width 21 height 8
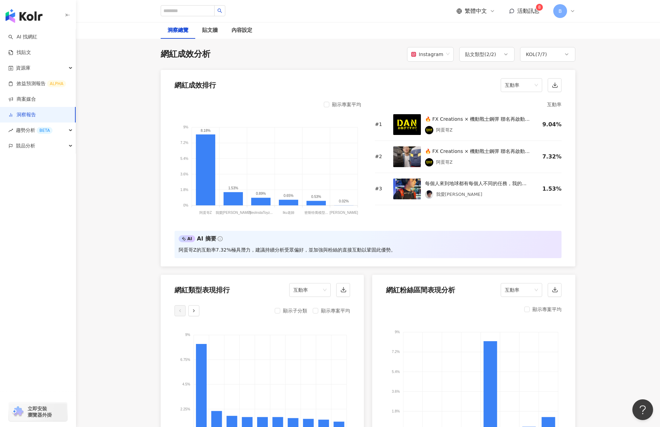
scroll to position [519, 0]
drag, startPoint x: 297, startPoint y: 162, endPoint x: 265, endPoint y: 164, distance: 31.9
click at [265, 164] on foreignobject at bounding box center [268, 166] width 187 height 100
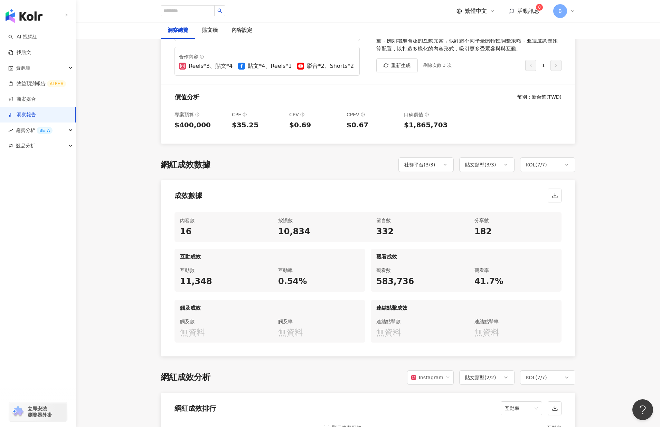
scroll to position [207, 0]
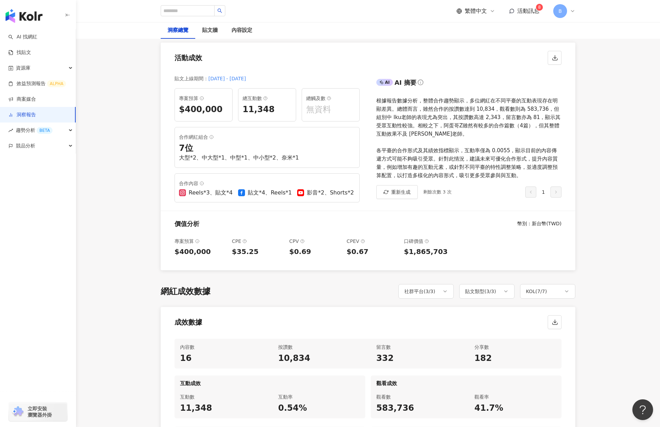
scroll to position [69, 0]
click at [244, 36] on div "內容設定" at bounding box center [242, 30] width 35 height 17
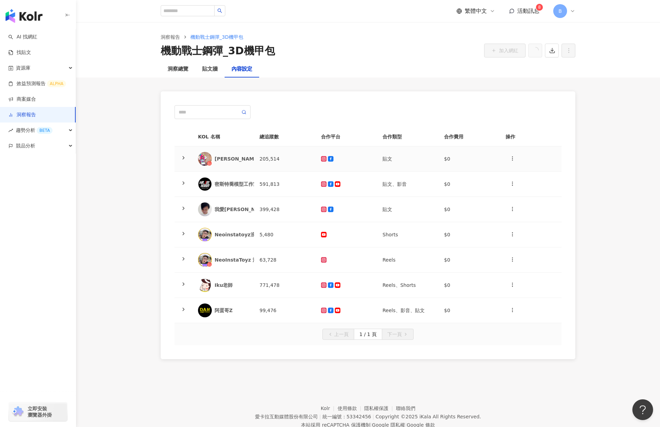
click at [184, 158] on icon at bounding box center [184, 158] width 6 height 6
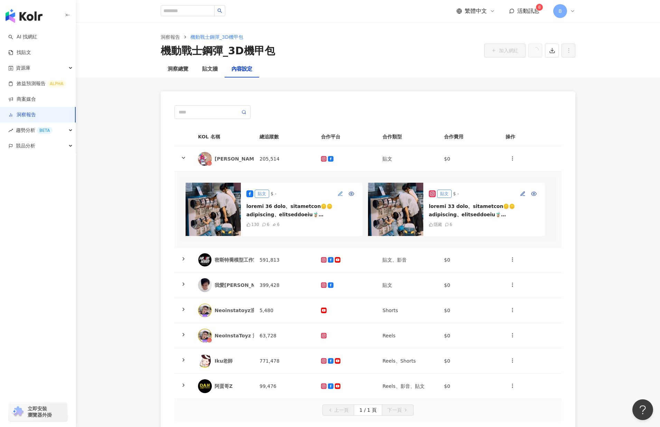
click at [339, 191] on icon "button" at bounding box center [341, 194] width 6 height 6
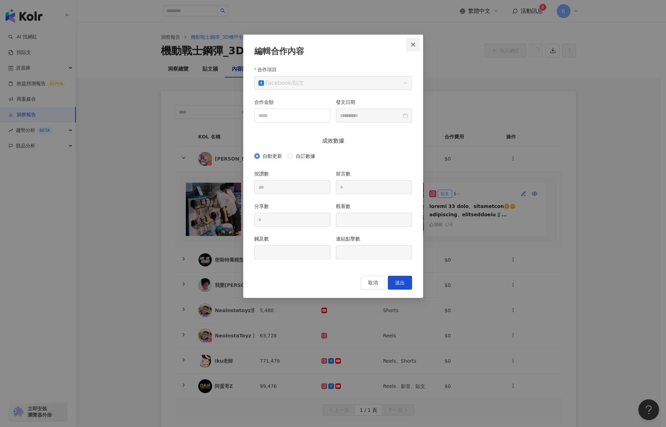
click at [417, 40] on button "Close" at bounding box center [413, 45] width 14 height 14
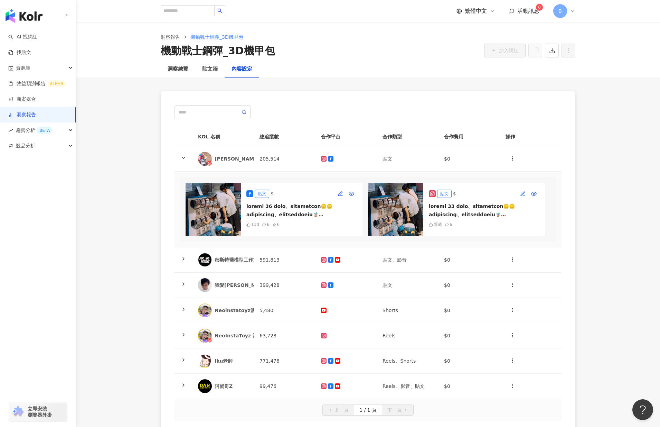
click at [523, 195] on icon "button" at bounding box center [523, 194] width 6 height 6
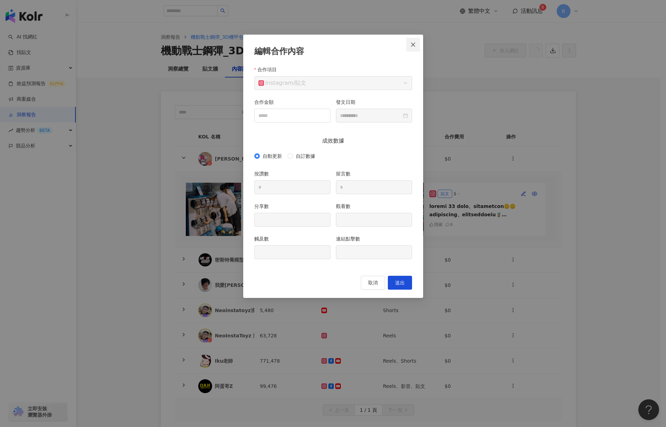
click at [415, 44] on icon "close" at bounding box center [413, 45] width 6 height 6
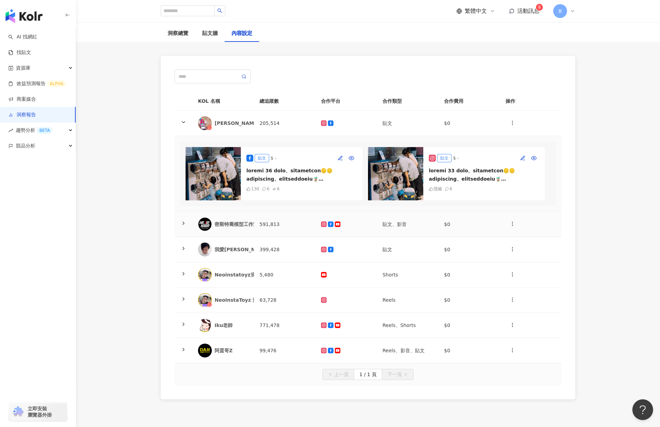
scroll to position [35, 0]
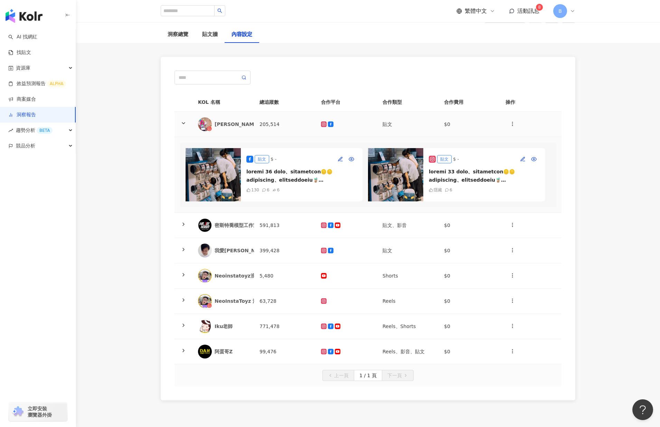
click at [183, 121] on icon at bounding box center [184, 123] width 6 height 6
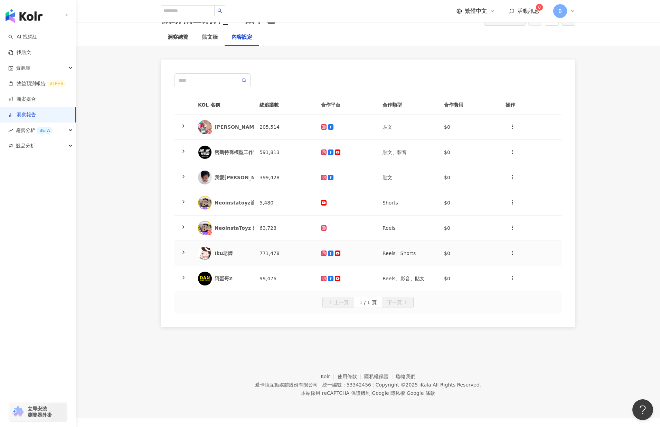
click at [180, 253] on div at bounding box center [183, 253] width 7 height 8
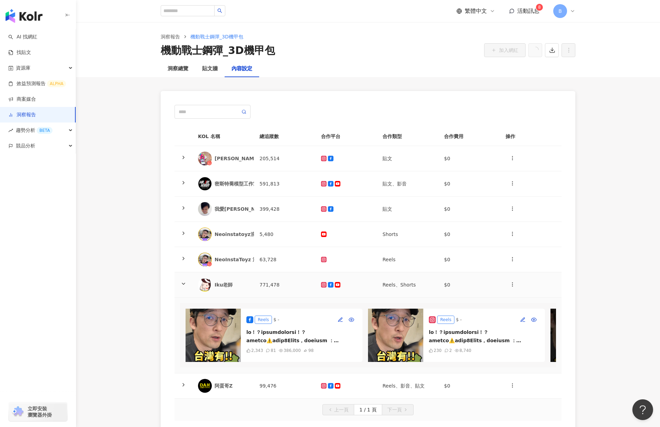
scroll to position [0, 0]
click at [182, 282] on icon at bounding box center [184, 284] width 6 height 6
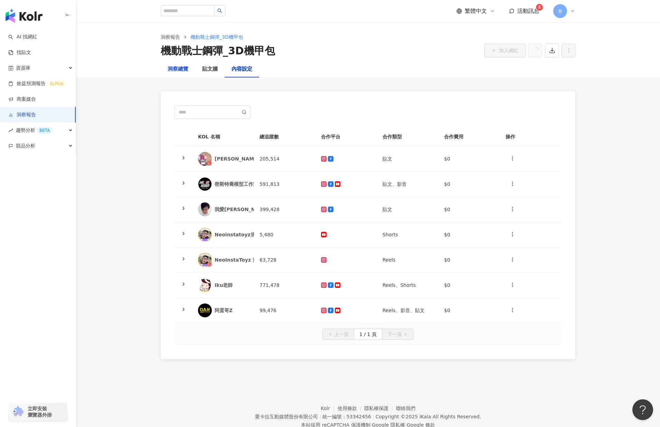
click at [175, 68] on div "洞察總覽" at bounding box center [178, 69] width 21 height 8
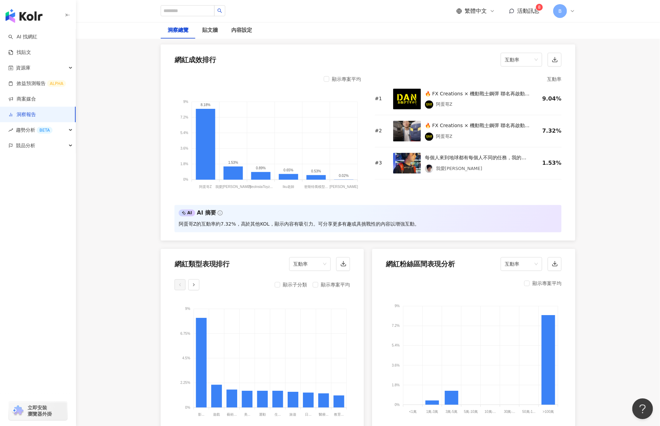
scroll to position [507, 0]
